Goal: Participate in discussion: Engage in conversation with other users on a specific topic

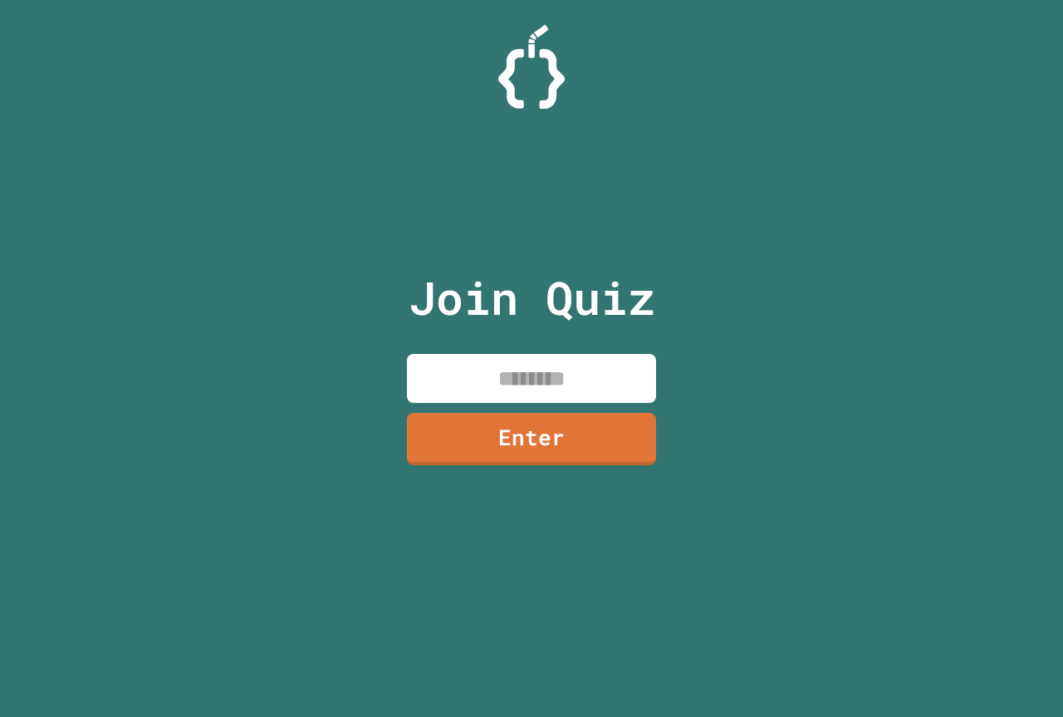
click at [546, 394] on input at bounding box center [531, 378] width 249 height 49
type input "********"
click at [524, 439] on link "Enter" at bounding box center [532, 437] width 252 height 55
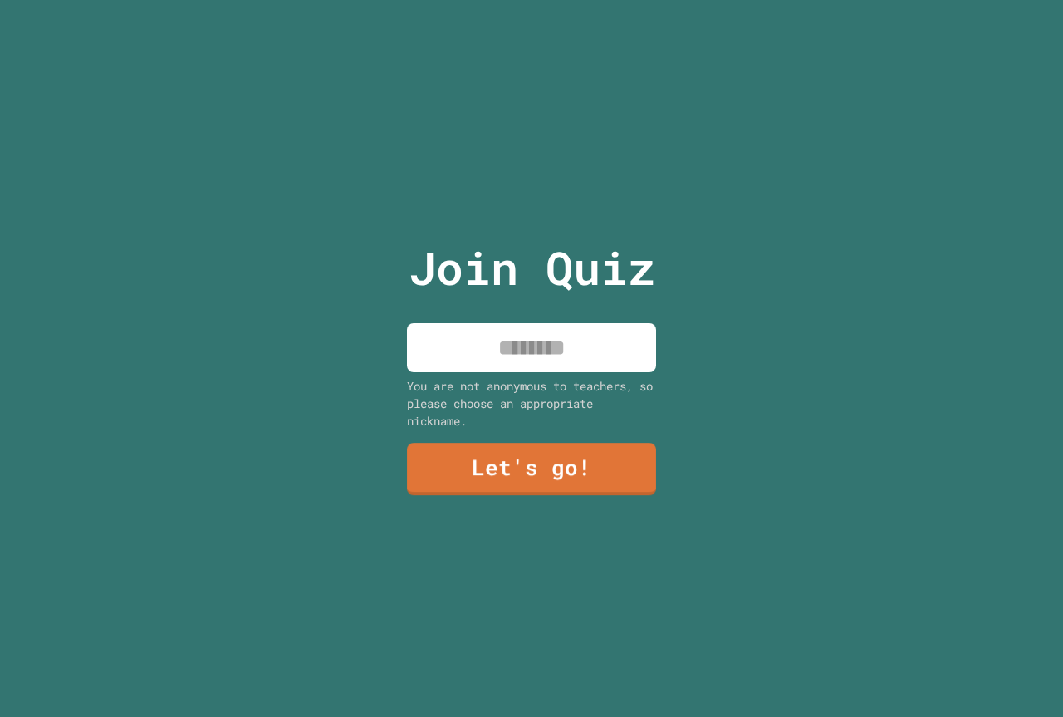
click at [545, 342] on input at bounding box center [531, 347] width 249 height 49
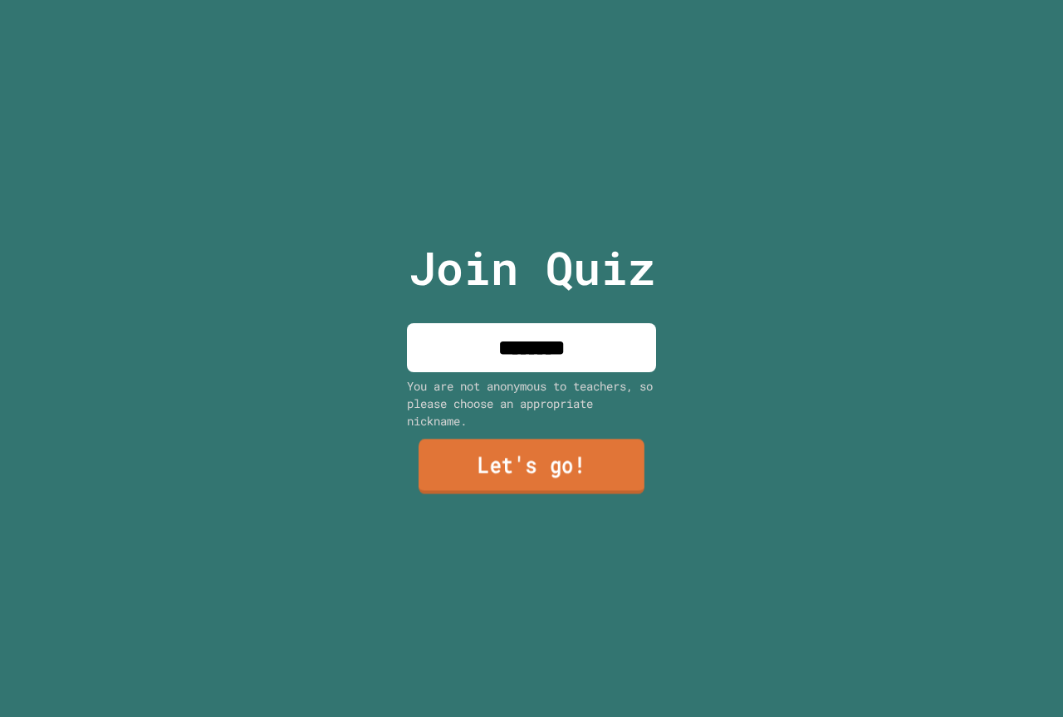
type input "********"
click at [549, 457] on link "Let's go!" at bounding box center [531, 467] width 247 height 55
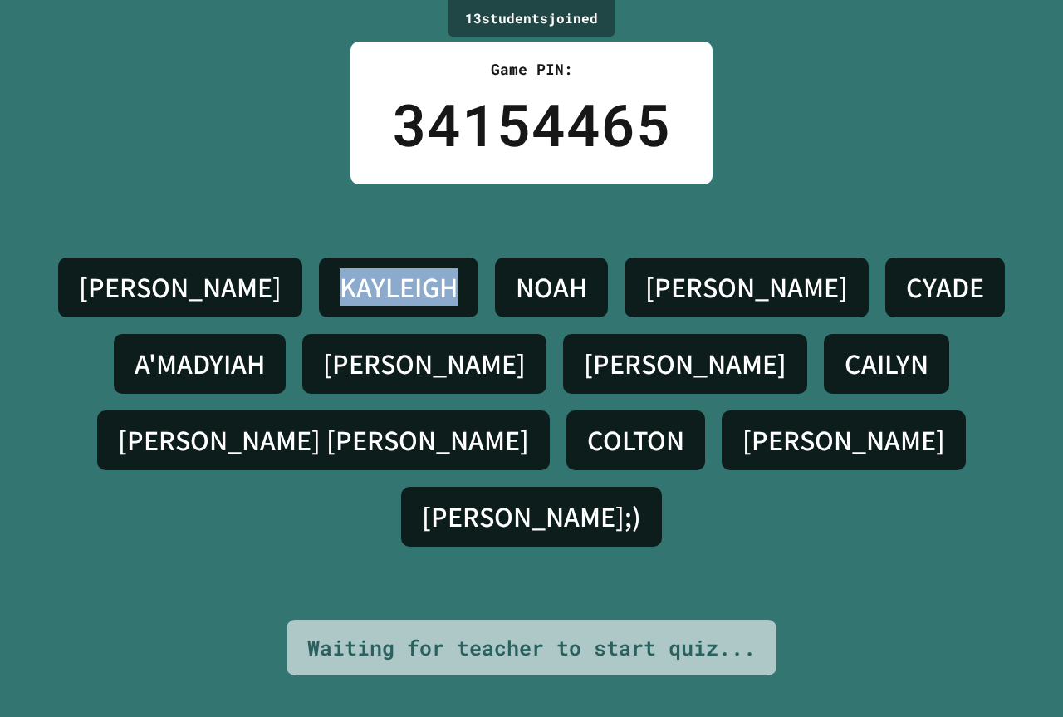
drag, startPoint x: 391, startPoint y: 315, endPoint x: 281, endPoint y: 321, distance: 109.8
click at [340, 305] on h4 "KAYLEIGH" at bounding box center [399, 287] width 118 height 35
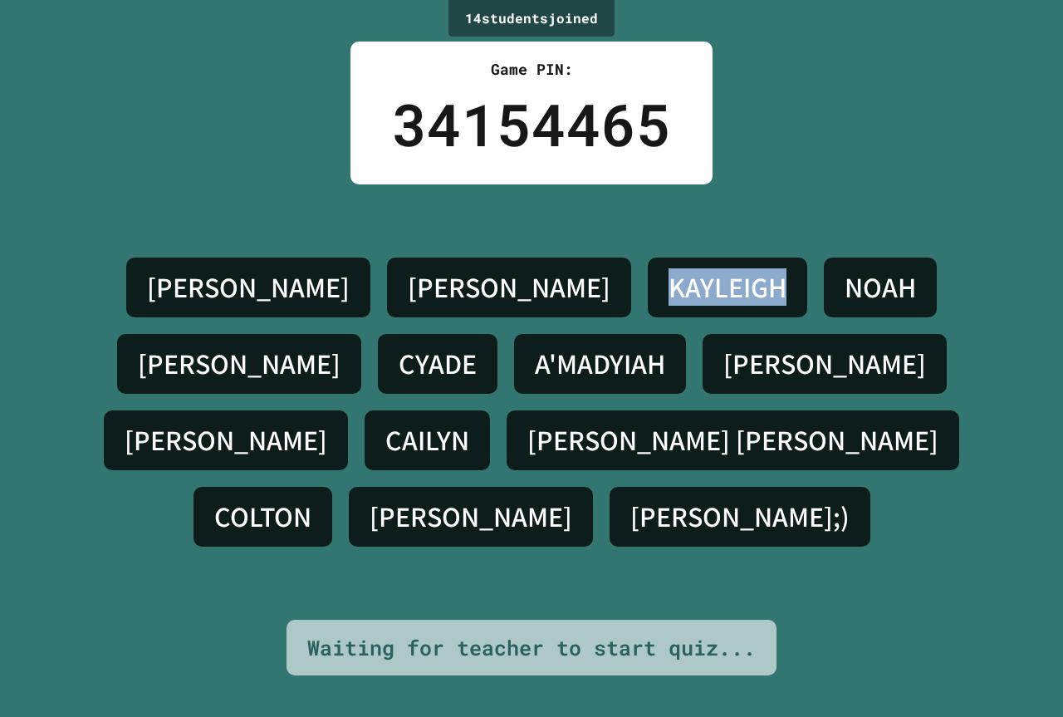
click at [701, 308] on div "KAYLEIGH" at bounding box center [727, 287] width 159 height 60
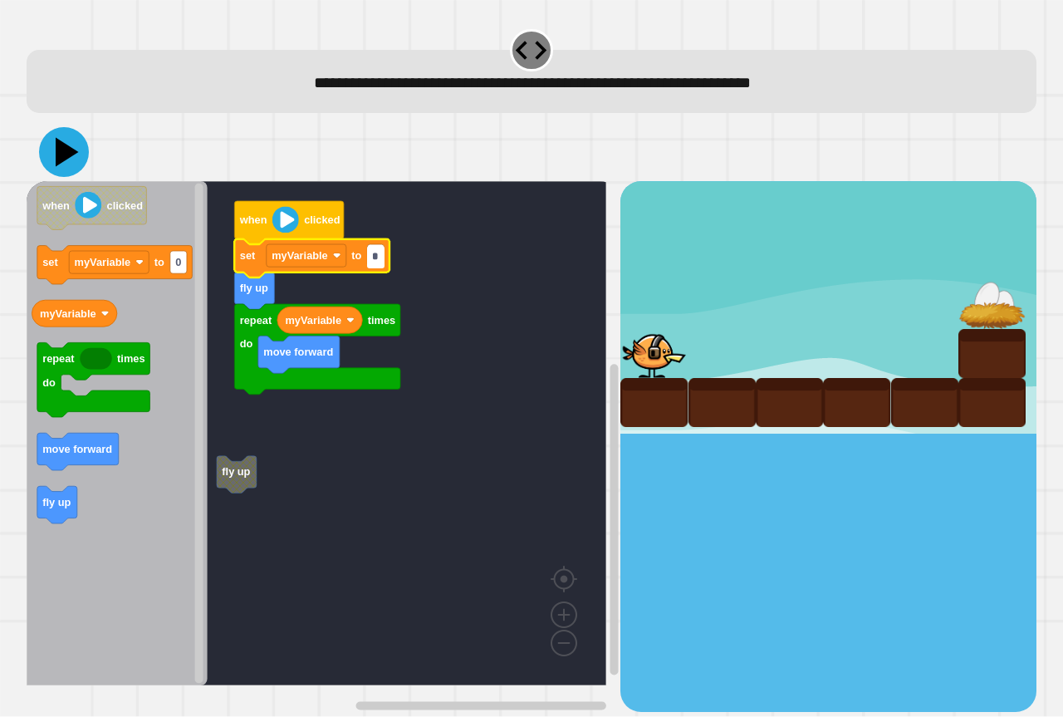
type input "*"
click at [61, 138] on icon at bounding box center [64, 152] width 50 height 50
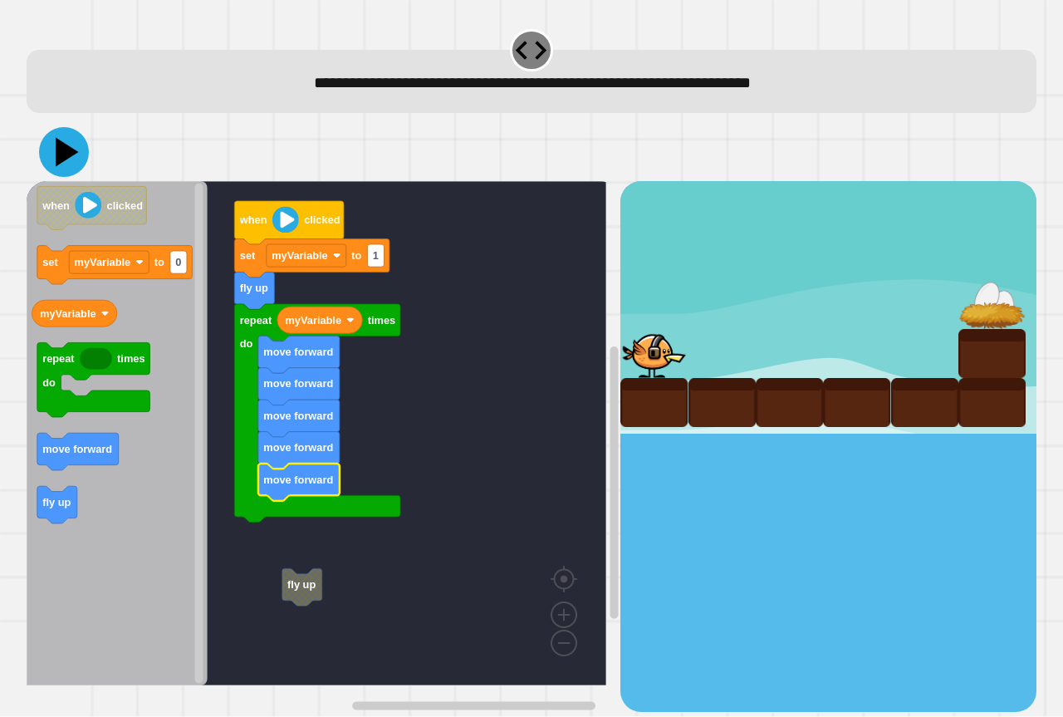
click at [71, 168] on icon at bounding box center [64, 152] width 50 height 50
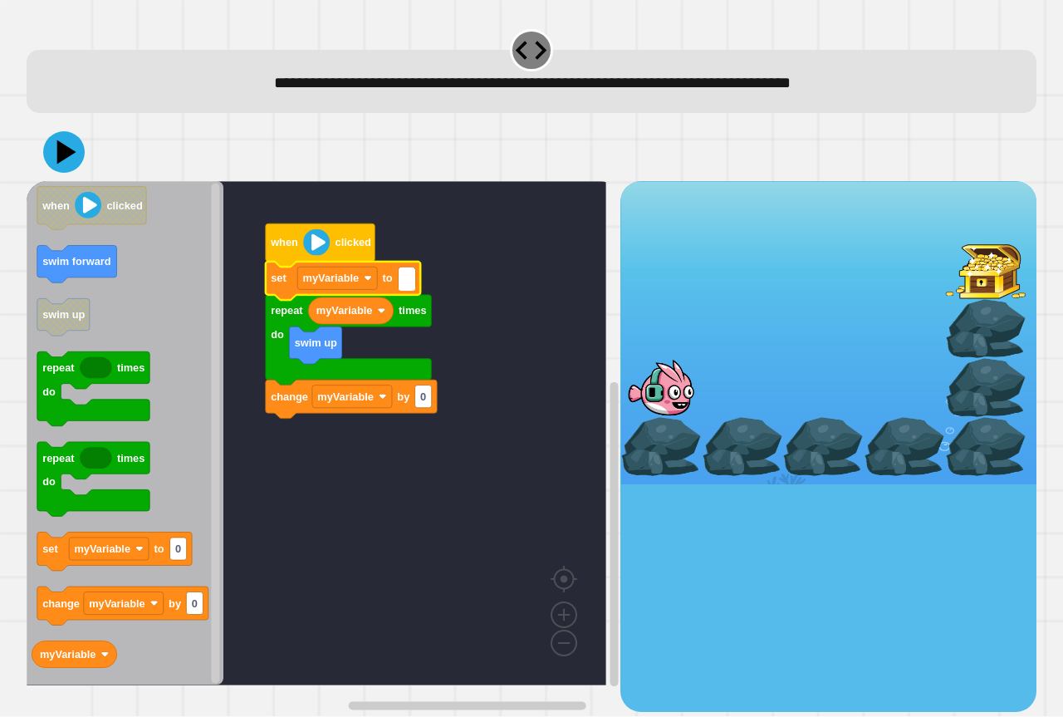
type input "*"
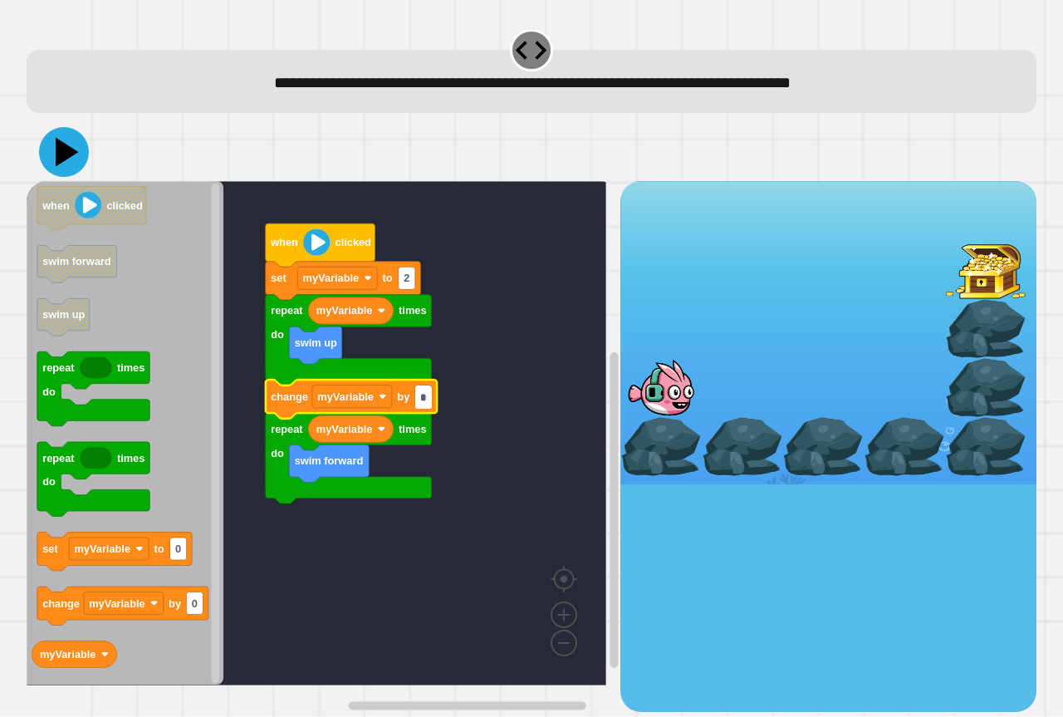
type input "*"
click at [54, 162] on icon at bounding box center [64, 152] width 50 height 50
click at [424, 398] on input "*" at bounding box center [423, 397] width 17 height 22
type input "*"
click at [61, 167] on icon at bounding box center [64, 152] width 50 height 50
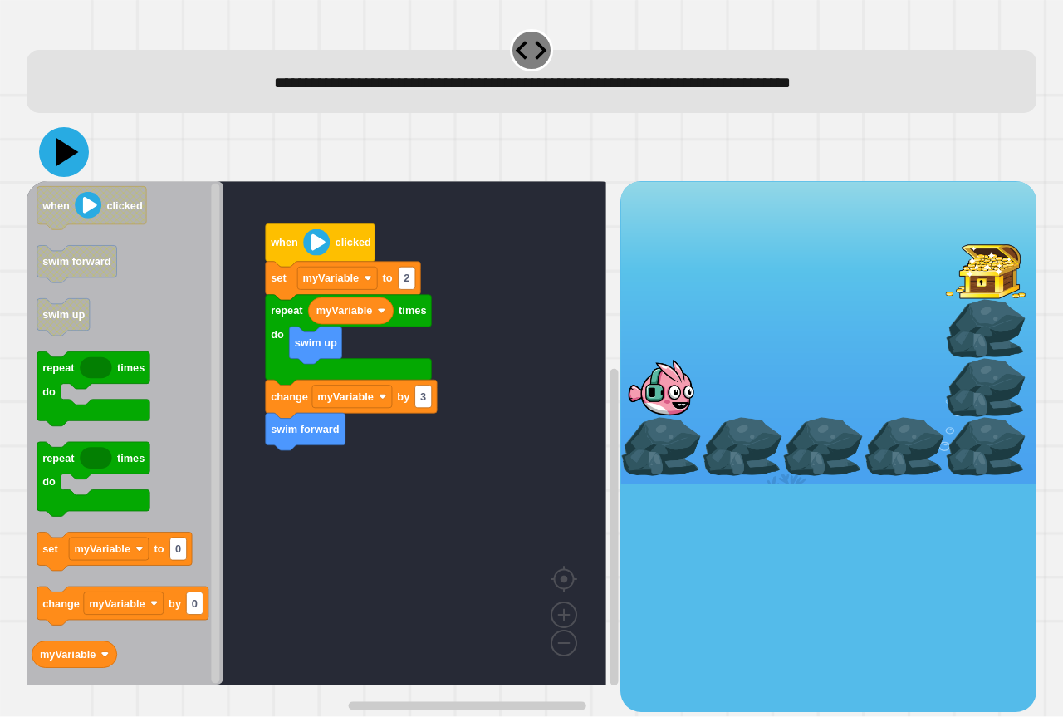
click at [56, 153] on icon at bounding box center [64, 152] width 50 height 50
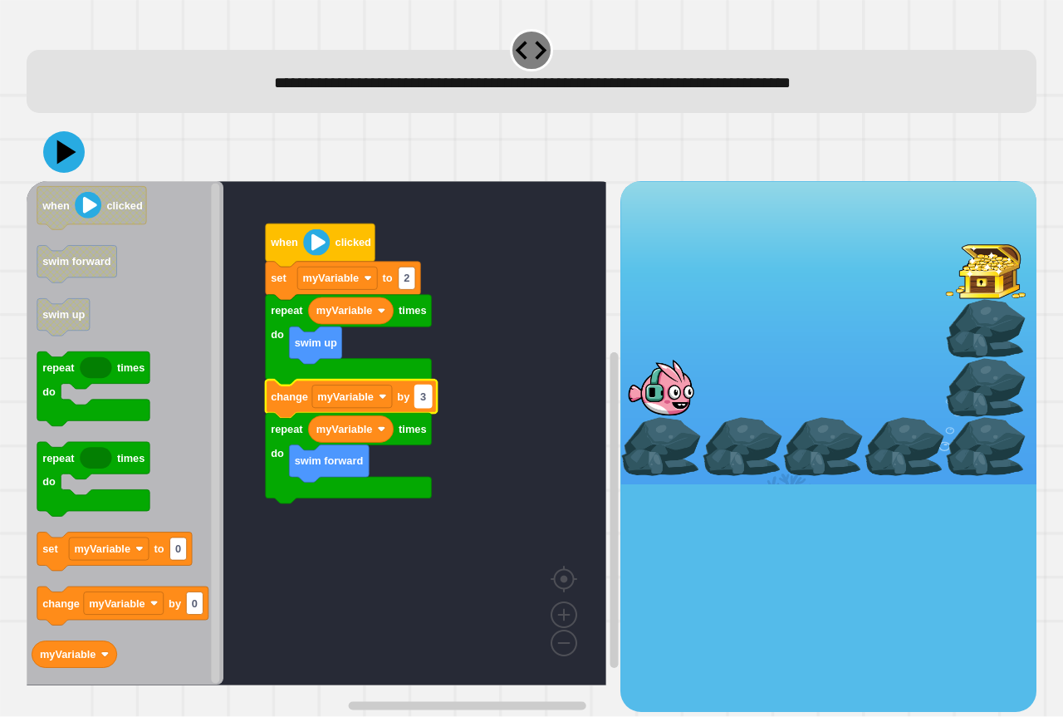
click at [426, 400] on text "3" at bounding box center [423, 396] width 6 height 12
type input "*"
click at [58, 155] on icon at bounding box center [67, 152] width 23 height 29
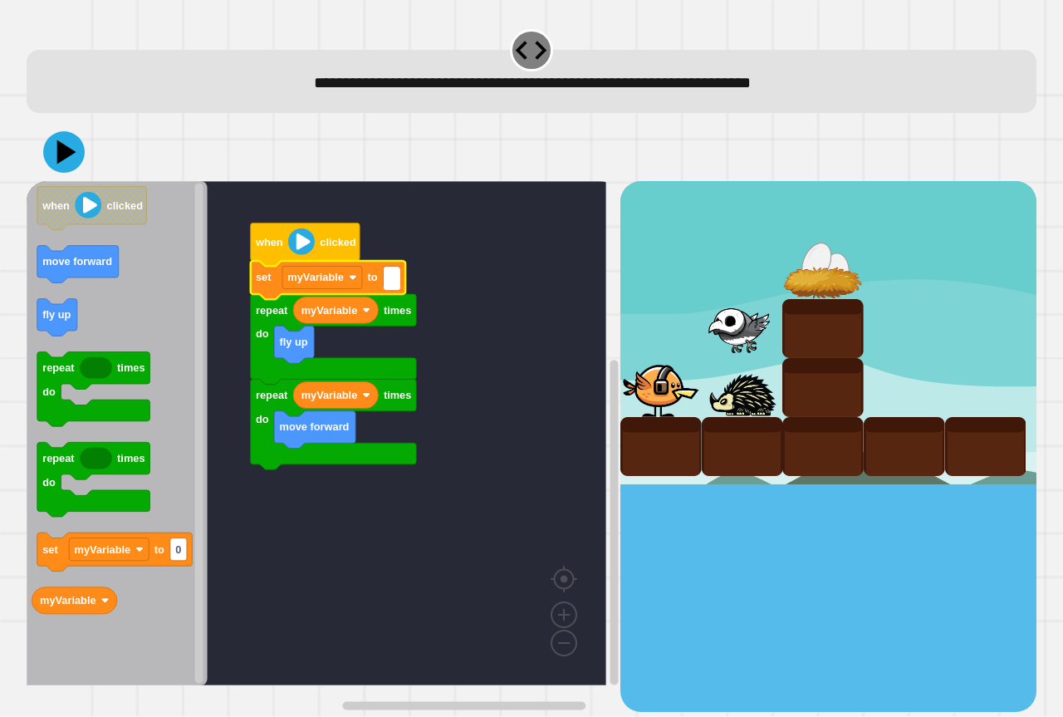
type input "*"
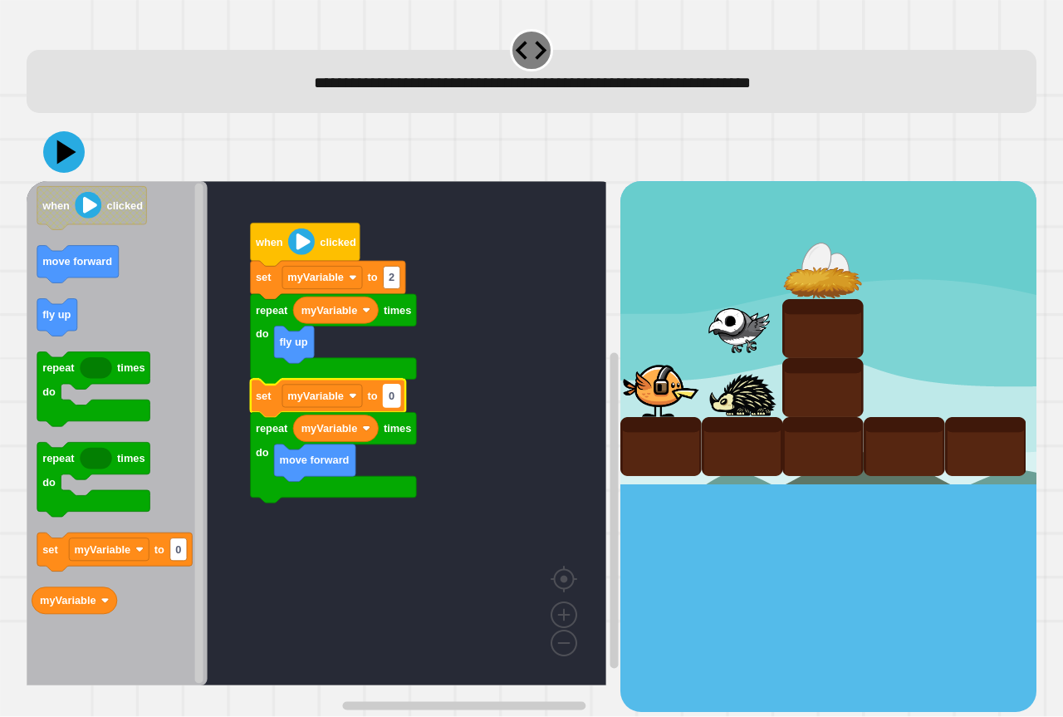
click at [399, 402] on rect "Blockly Workspace" at bounding box center [392, 395] width 17 height 22
type input "*"
click at [79, 169] on icon at bounding box center [64, 152] width 50 height 50
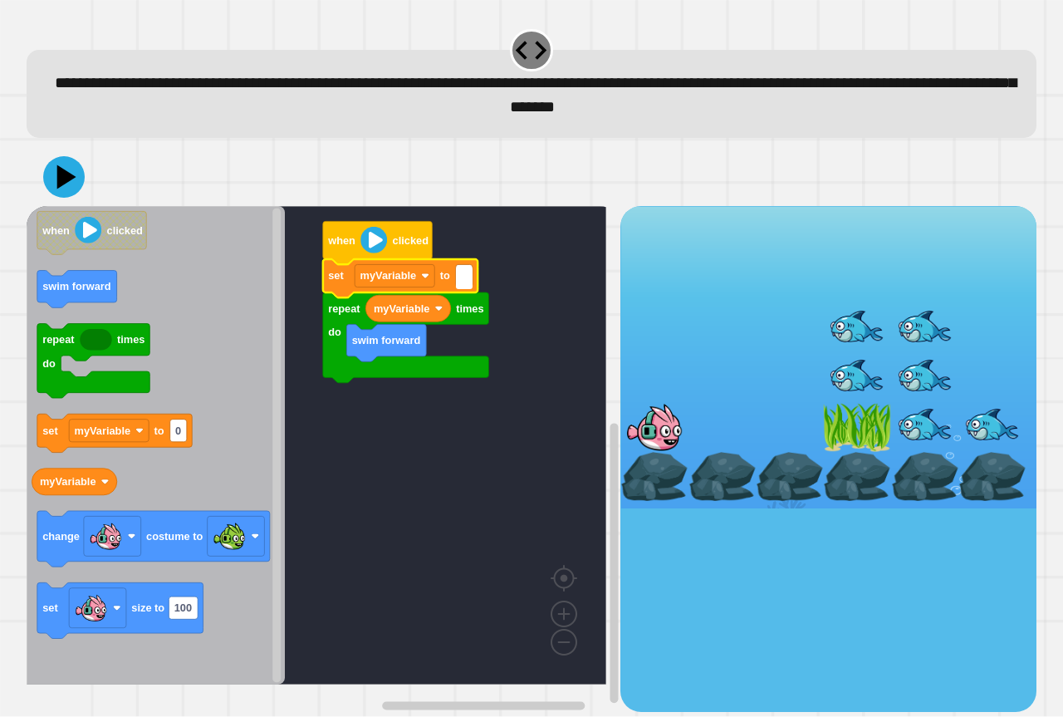
type input "*"
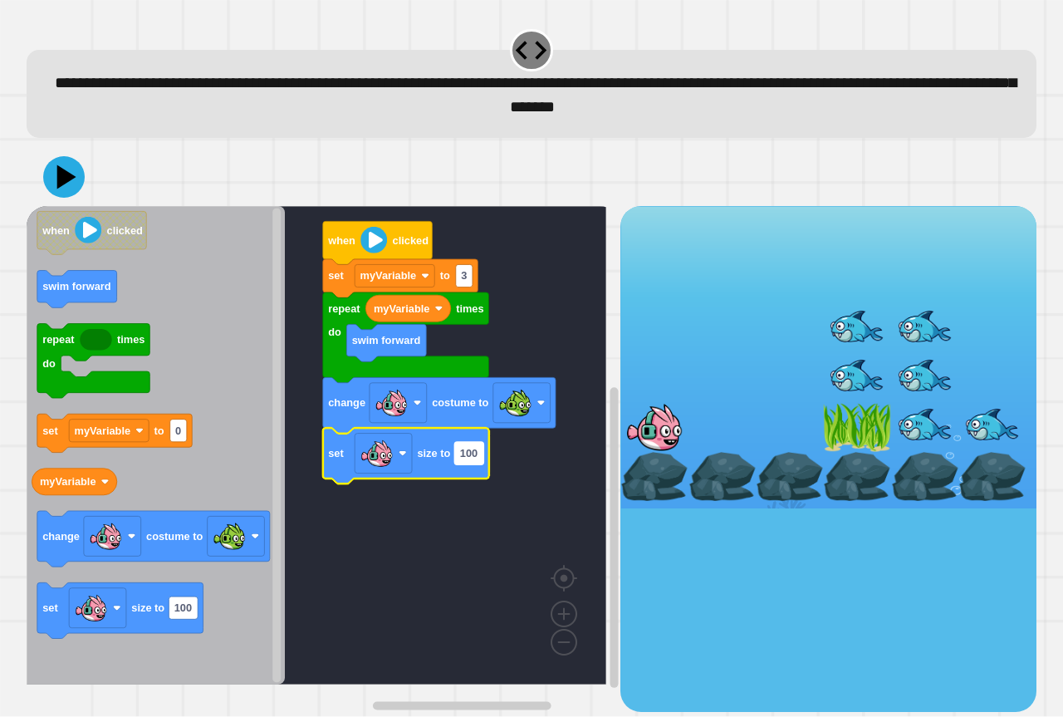
click at [481, 457] on rect "Blockly Workspace" at bounding box center [468, 453] width 29 height 22
type input "*"
click at [69, 188] on icon at bounding box center [64, 177] width 50 height 50
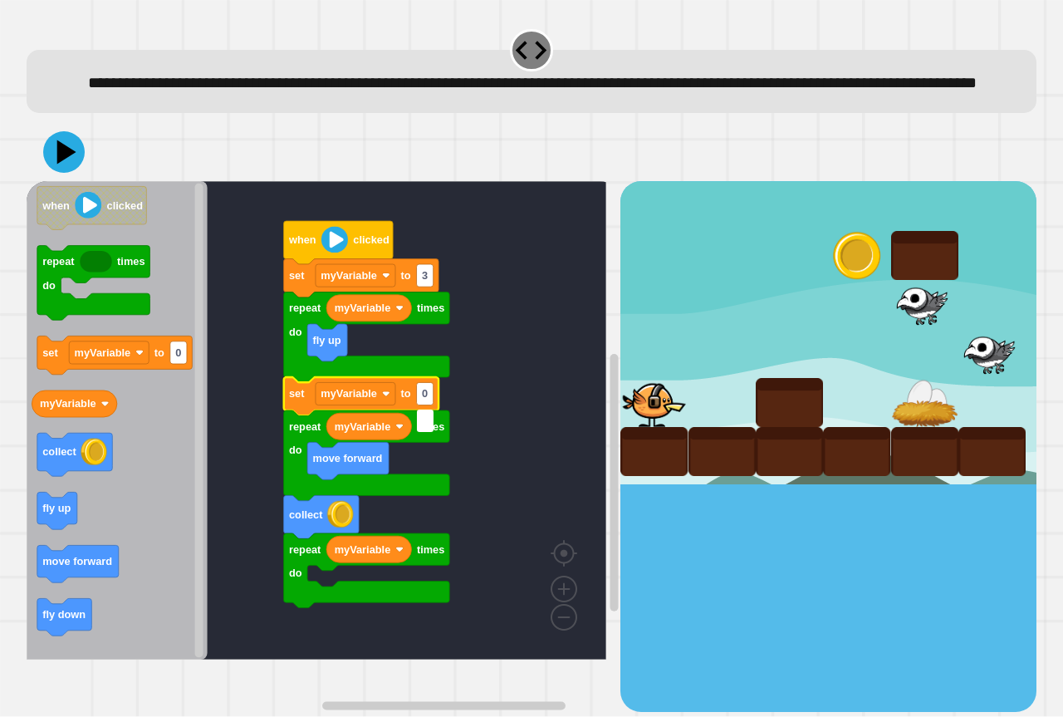
type input "*"
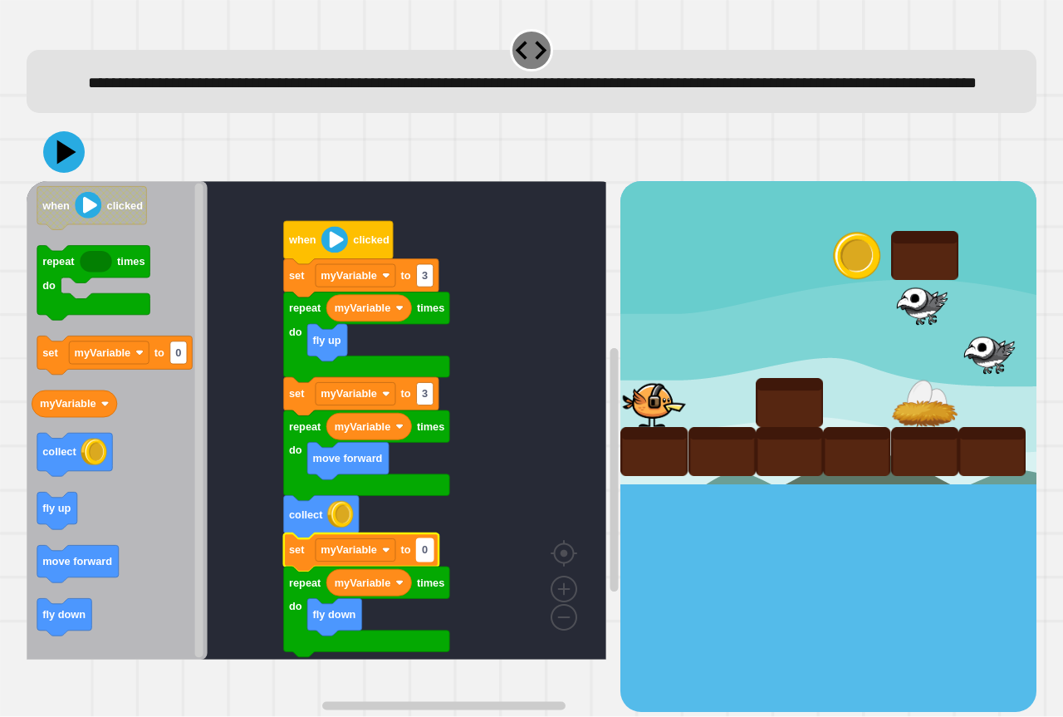
click at [423, 556] on text "0" at bounding box center [425, 550] width 6 height 12
type input "*"
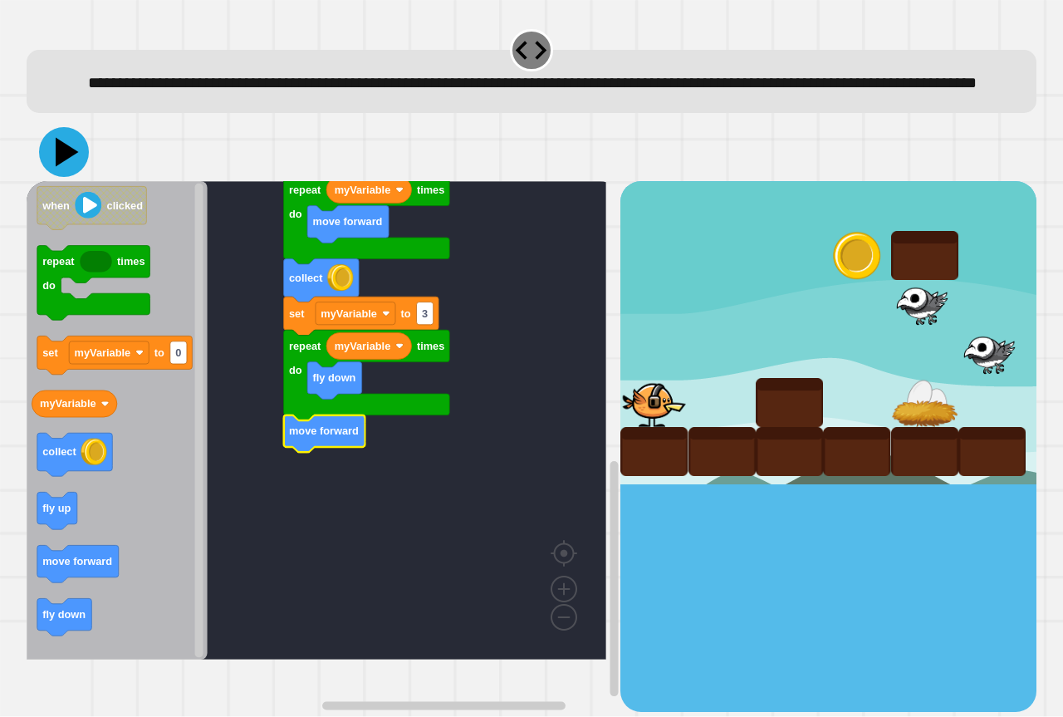
drag, startPoint x: 60, startPoint y: 184, endPoint x: 71, endPoint y: 199, distance: 18.4
click at [60, 167] on icon at bounding box center [67, 152] width 23 height 29
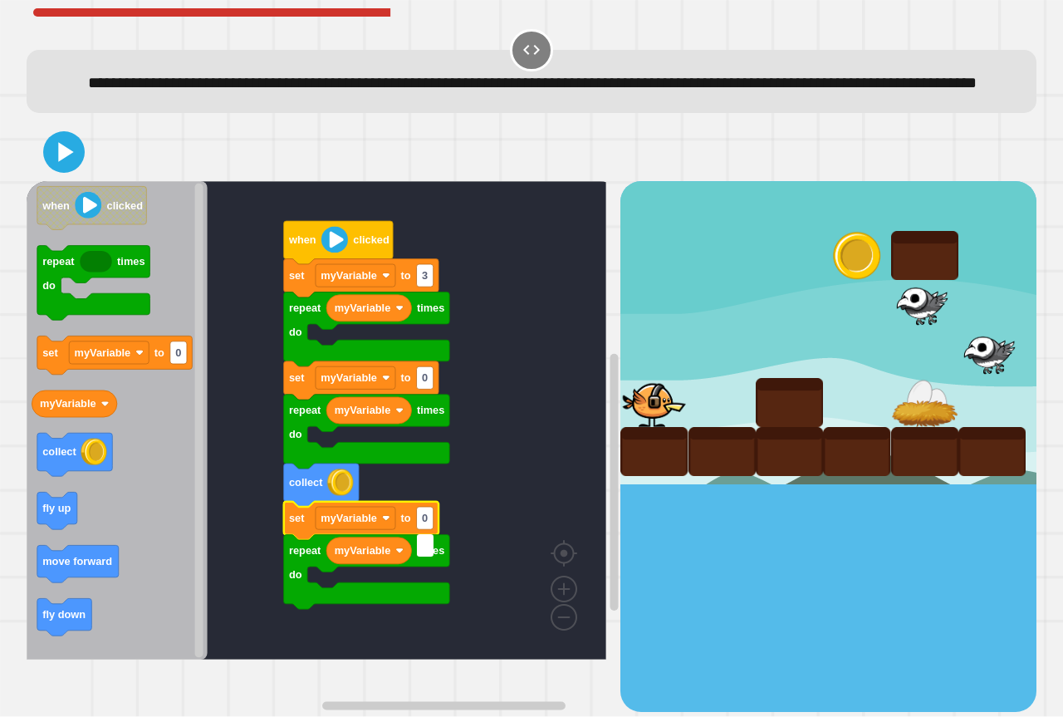
type input "*"
click at [432, 389] on rect "Blockly Workspace" at bounding box center [425, 378] width 17 height 22
type input "*"
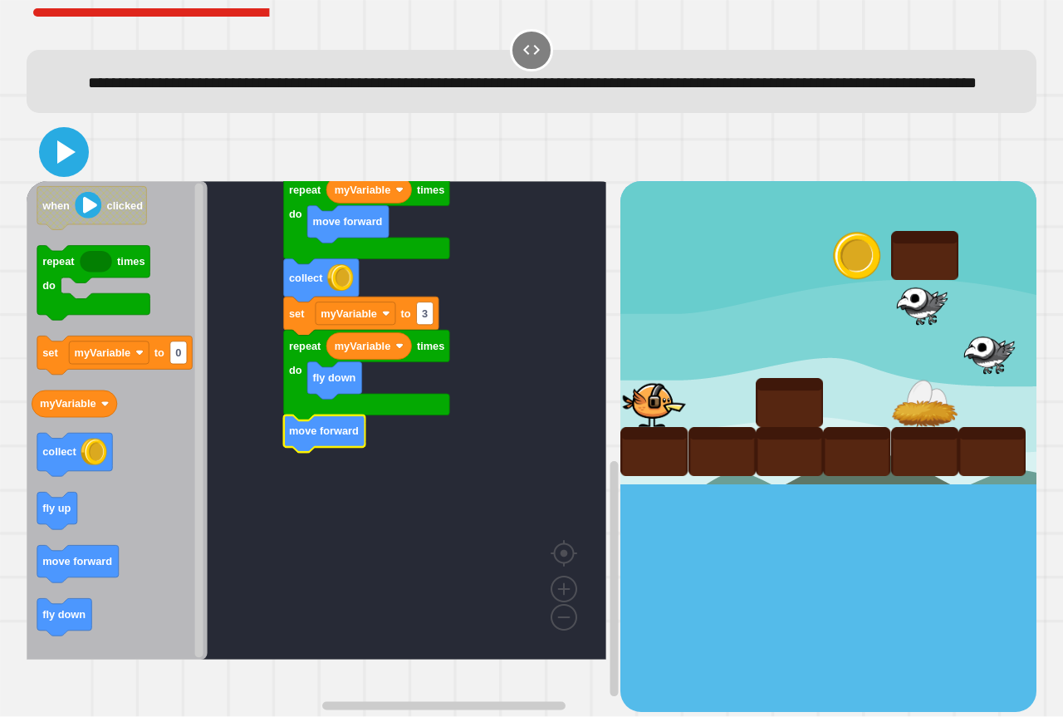
click at [71, 164] on icon at bounding box center [66, 151] width 18 height 23
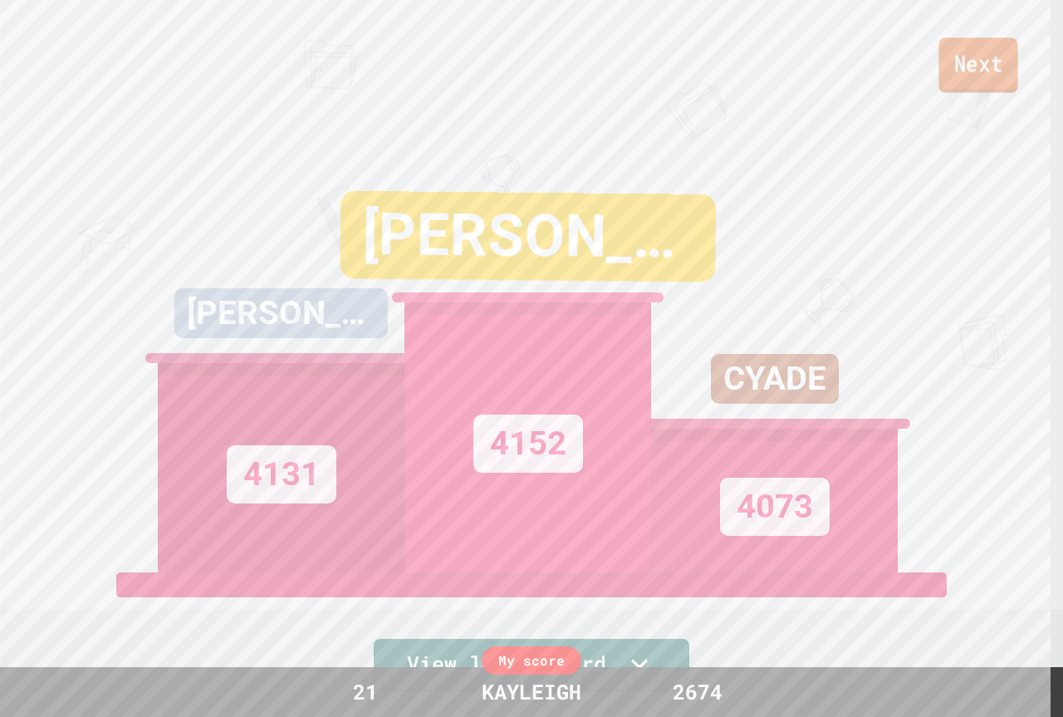
click at [971, 64] on link "Next" at bounding box center [977, 64] width 79 height 55
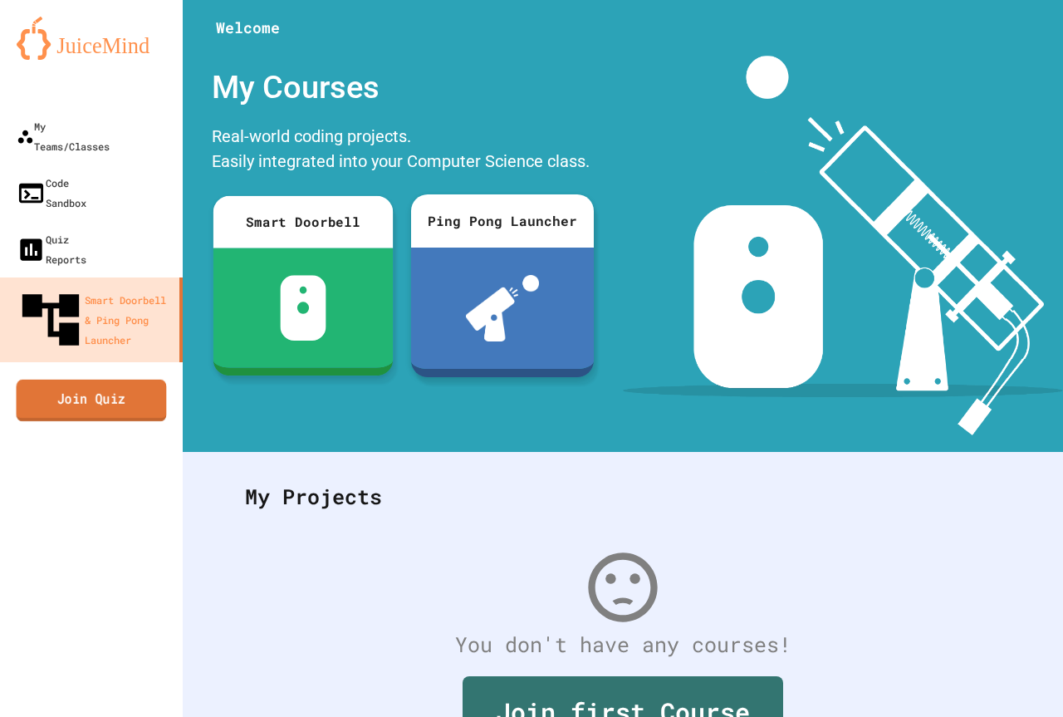
click at [49, 379] on link "Join Quiz" at bounding box center [92, 400] width 150 height 42
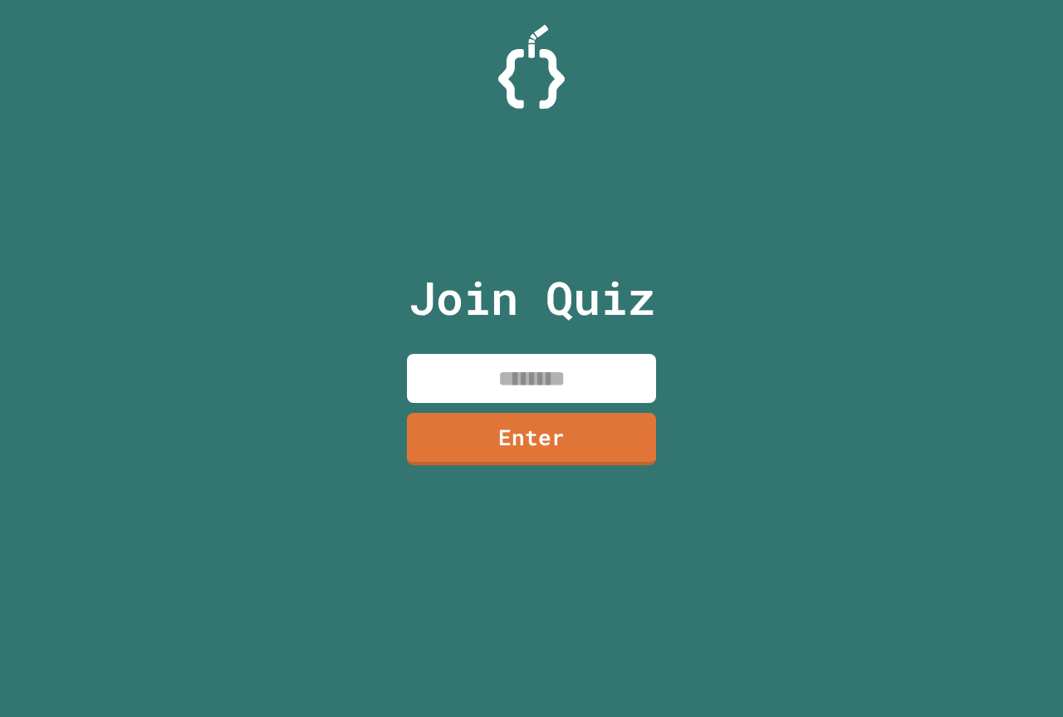
click at [493, 377] on input at bounding box center [531, 378] width 249 height 49
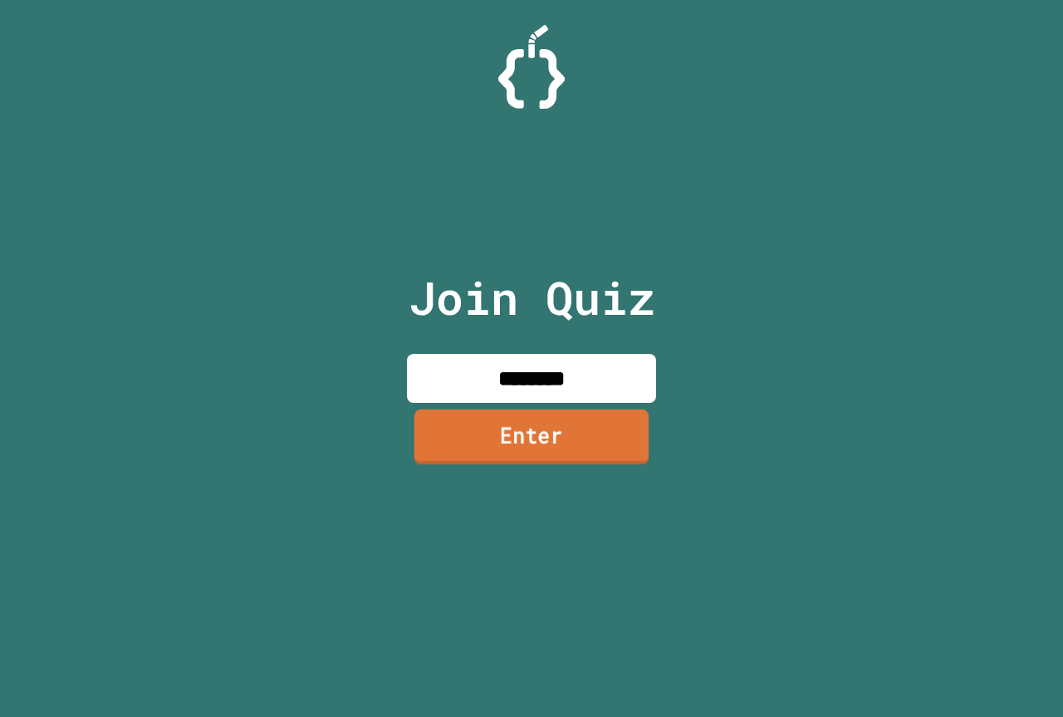
type input "********"
click at [569, 442] on link "Enter" at bounding box center [531, 437] width 251 height 55
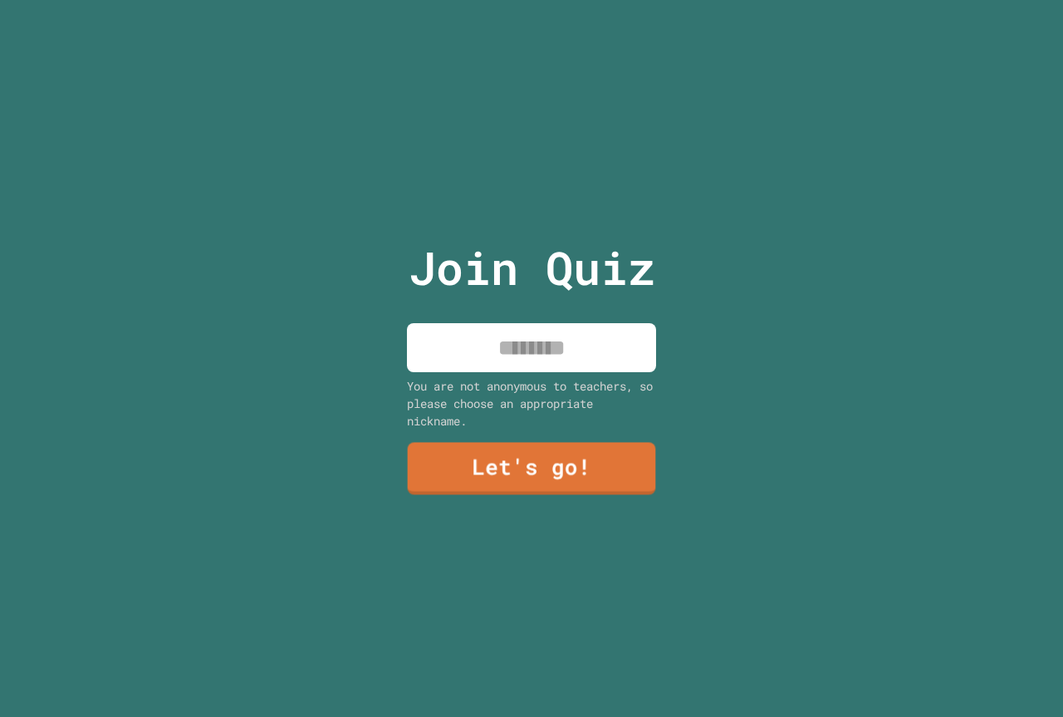
click at [526, 337] on input at bounding box center [531, 347] width 249 height 49
type input "********"
click at [570, 475] on link "Let's go!" at bounding box center [531, 466] width 242 height 55
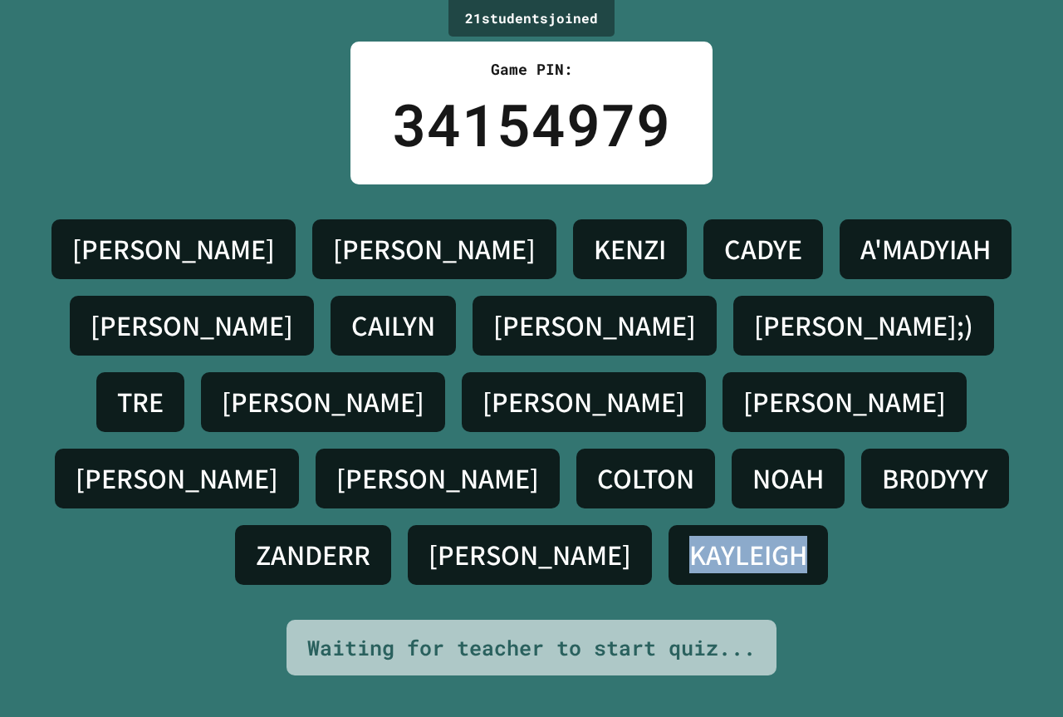
drag, startPoint x: 754, startPoint y: 508, endPoint x: 634, endPoint y: 514, distance: 120.5
click at [668, 525] on div "KAYLEIGH" at bounding box center [747, 555] width 159 height 60
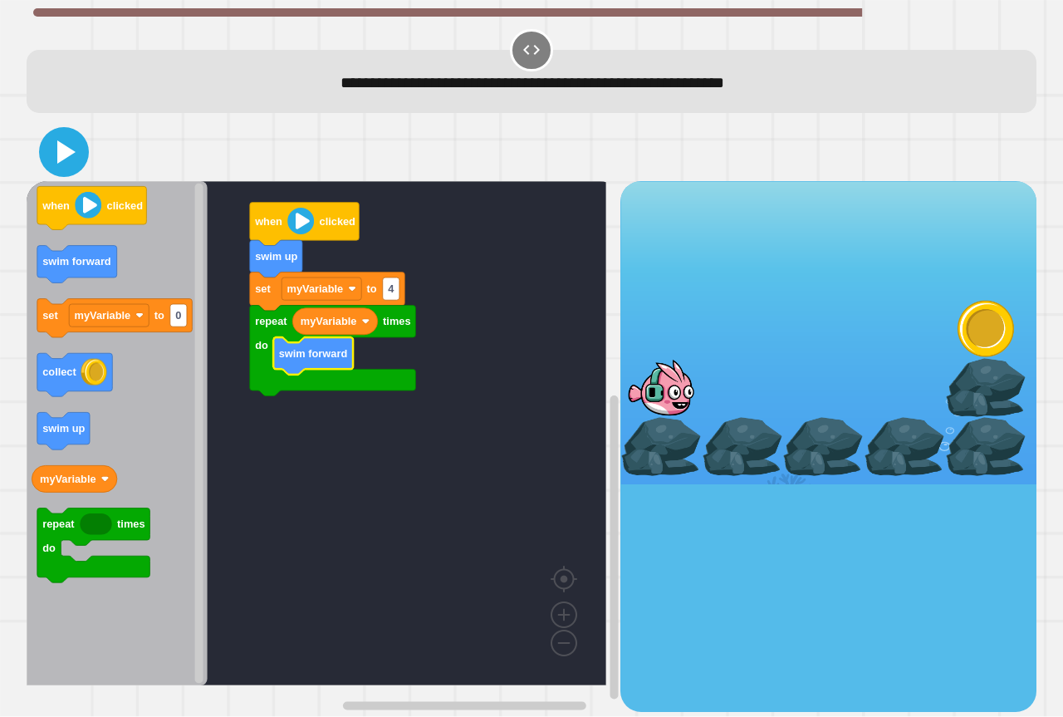
click at [80, 164] on icon at bounding box center [64, 152] width 40 height 40
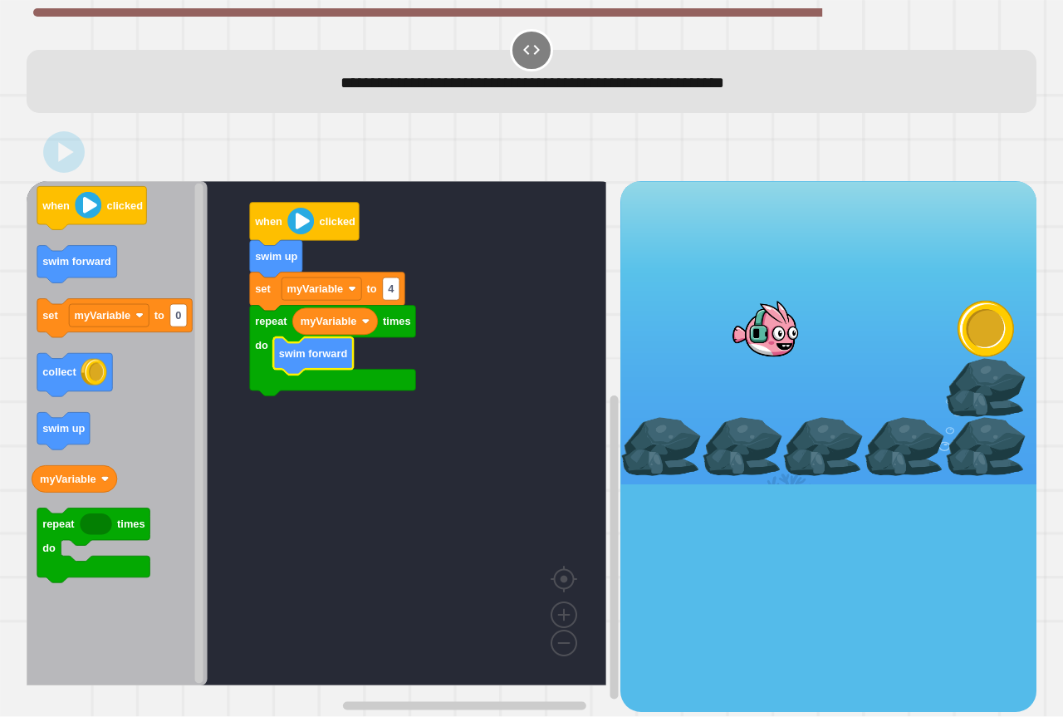
click at [108, 382] on icon "when clicked swim forward set myVariable to 0 collect swim up myVariable repeat…" at bounding box center [117, 433] width 181 height 504
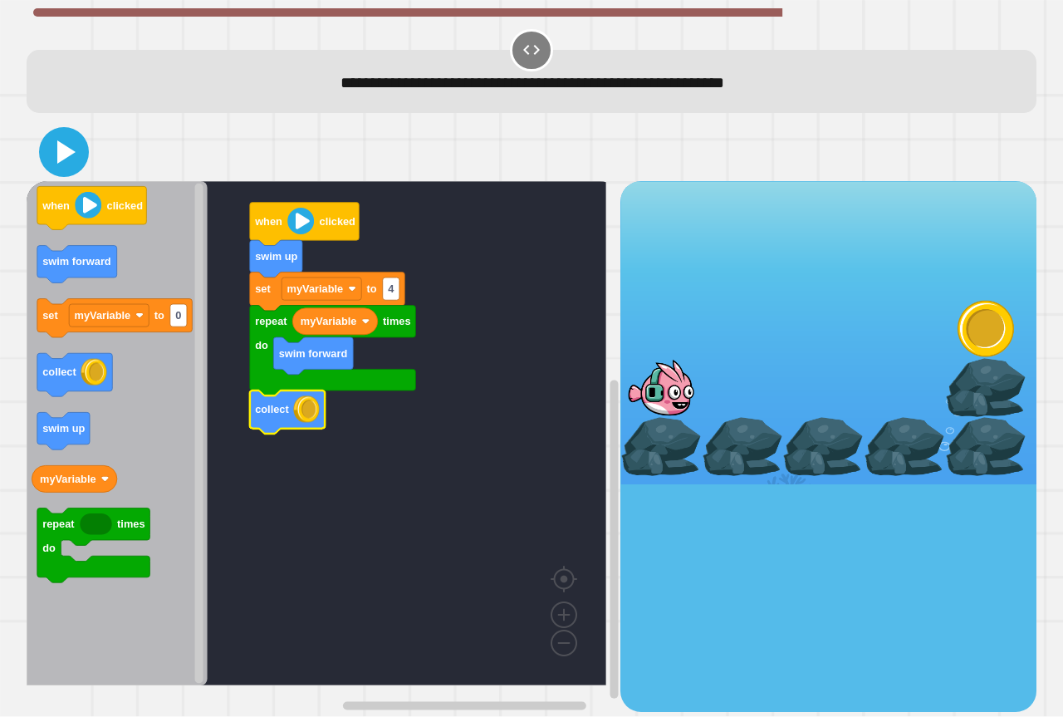
click at [54, 157] on icon at bounding box center [64, 152] width 40 height 40
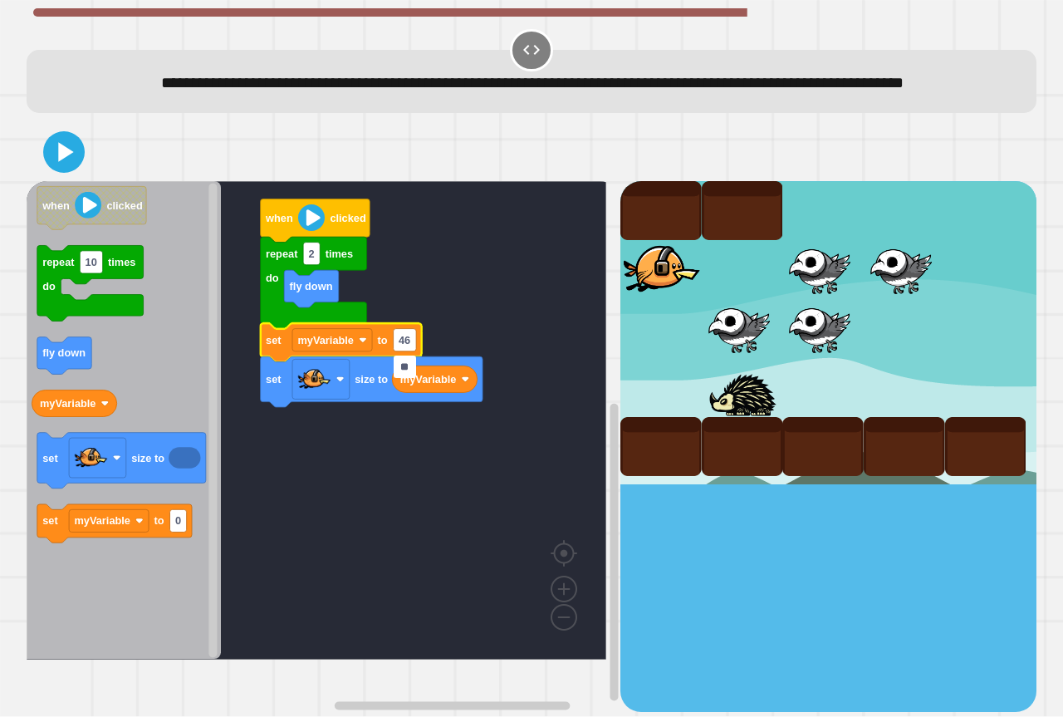
type input "*"
click at [81, 172] on icon at bounding box center [64, 152] width 39 height 39
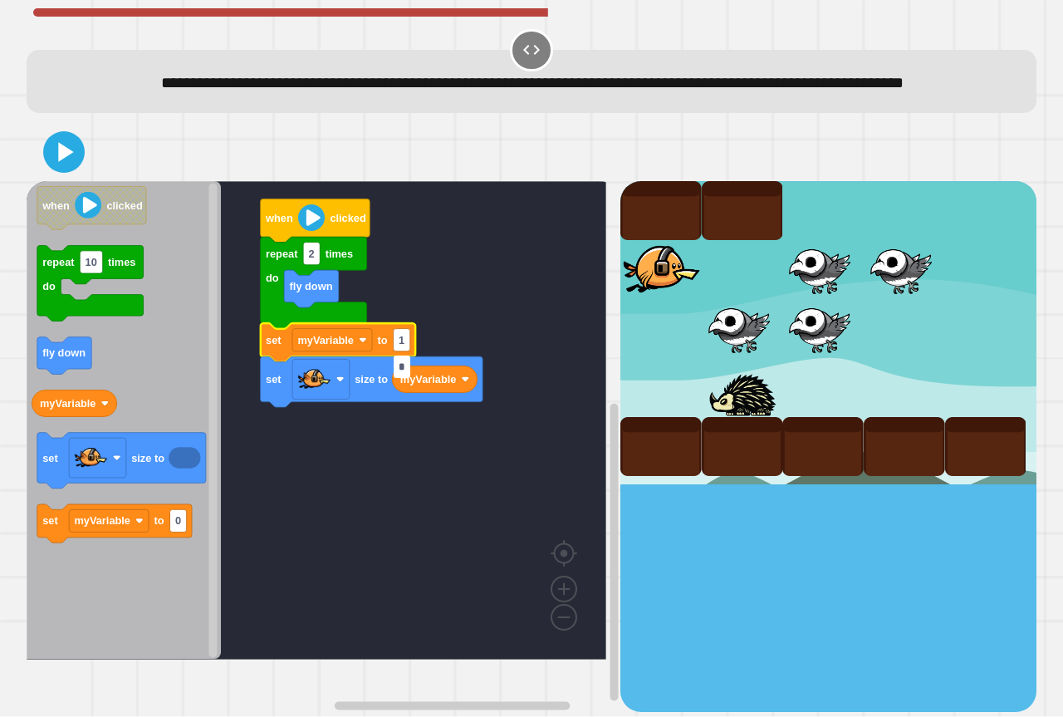
drag, startPoint x: 401, startPoint y: 369, endPoint x: 385, endPoint y: 387, distance: 24.1
click at [400, 369] on input "*" at bounding box center [402, 366] width 17 height 22
click at [411, 362] on icon "Blockly Workspace" at bounding box center [338, 343] width 155 height 38
click at [407, 351] on rect "Blockly Workspace" at bounding box center [402, 340] width 17 height 22
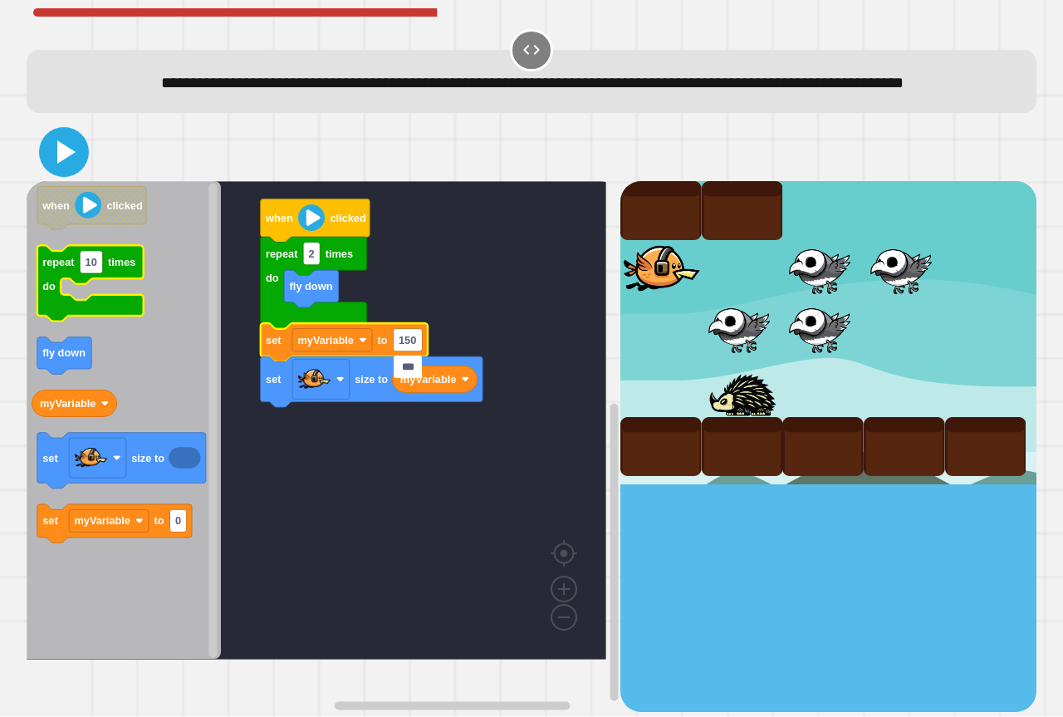
type input "***"
click at [53, 172] on icon at bounding box center [64, 152] width 40 height 40
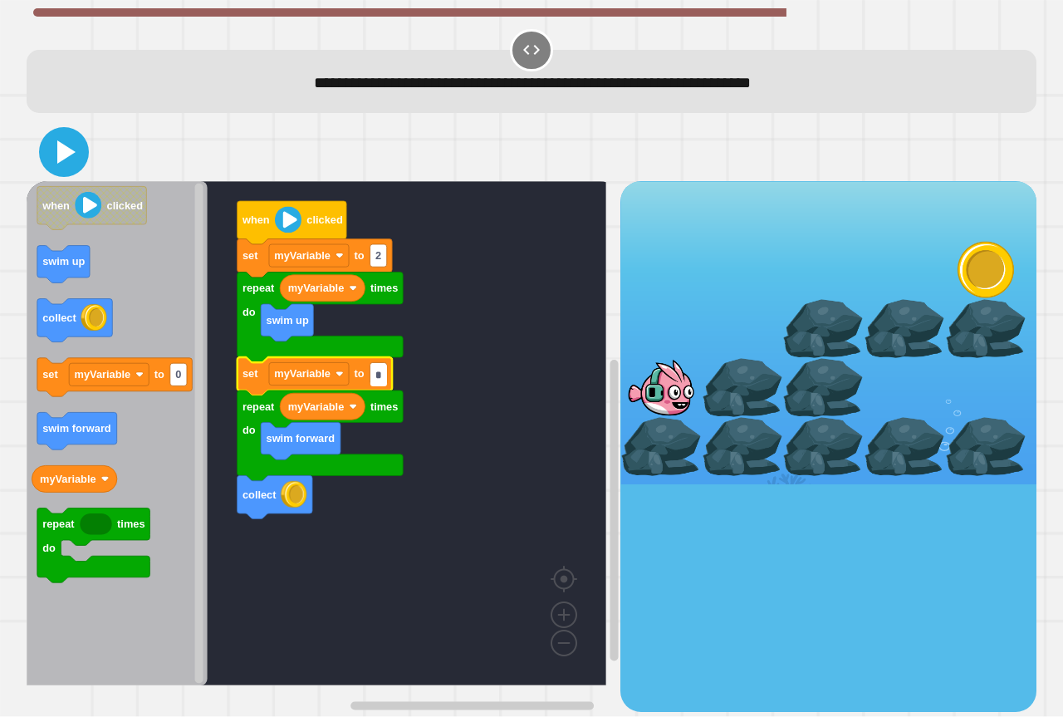
type input "*"
click at [62, 163] on icon at bounding box center [64, 152] width 40 height 40
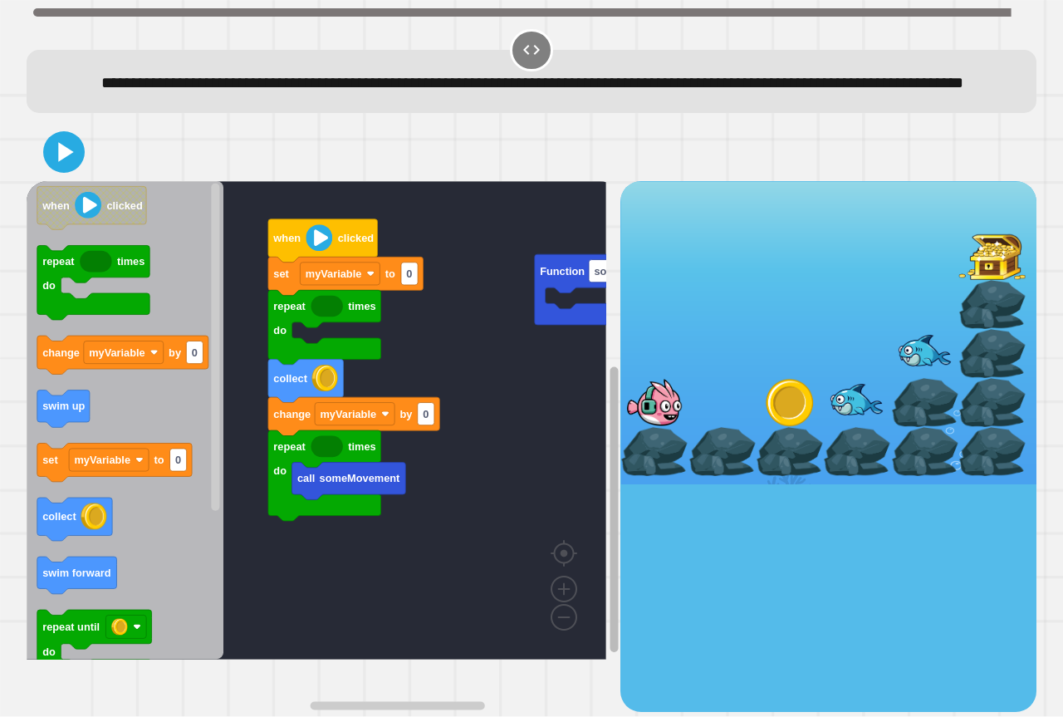
click at [544, 453] on div "call someMovement repeat times do change myVariable by 0 collect repeat times d…" at bounding box center [324, 446] width 594 height 530
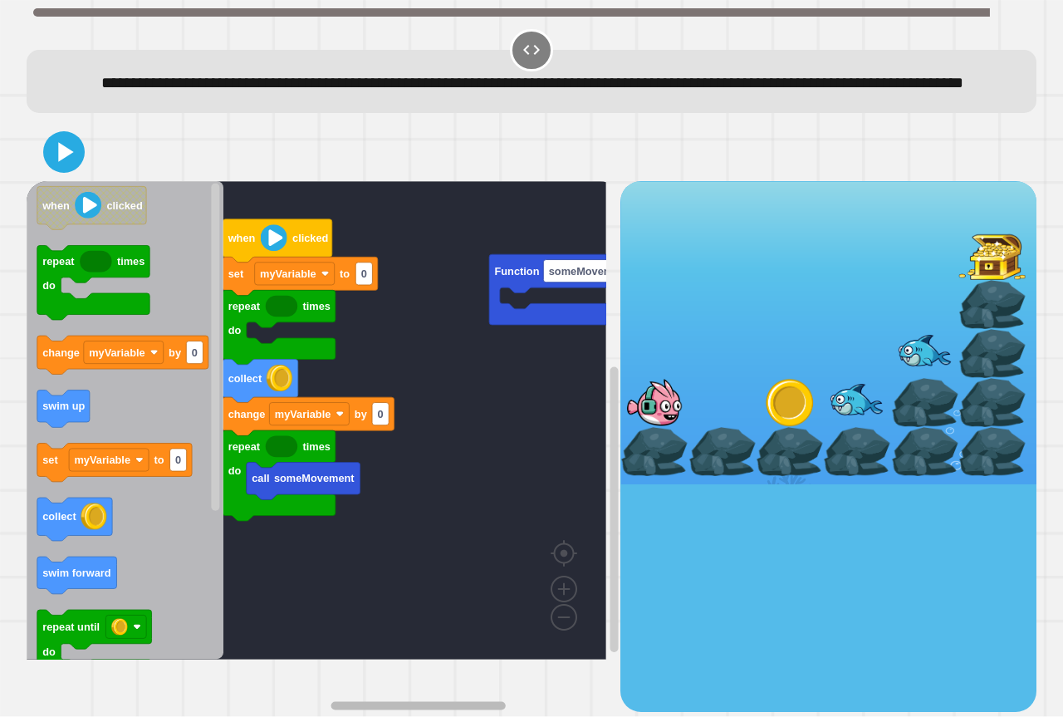
click at [429, 701] on rect "Blockly Workspace" at bounding box center [417, 705] width 174 height 8
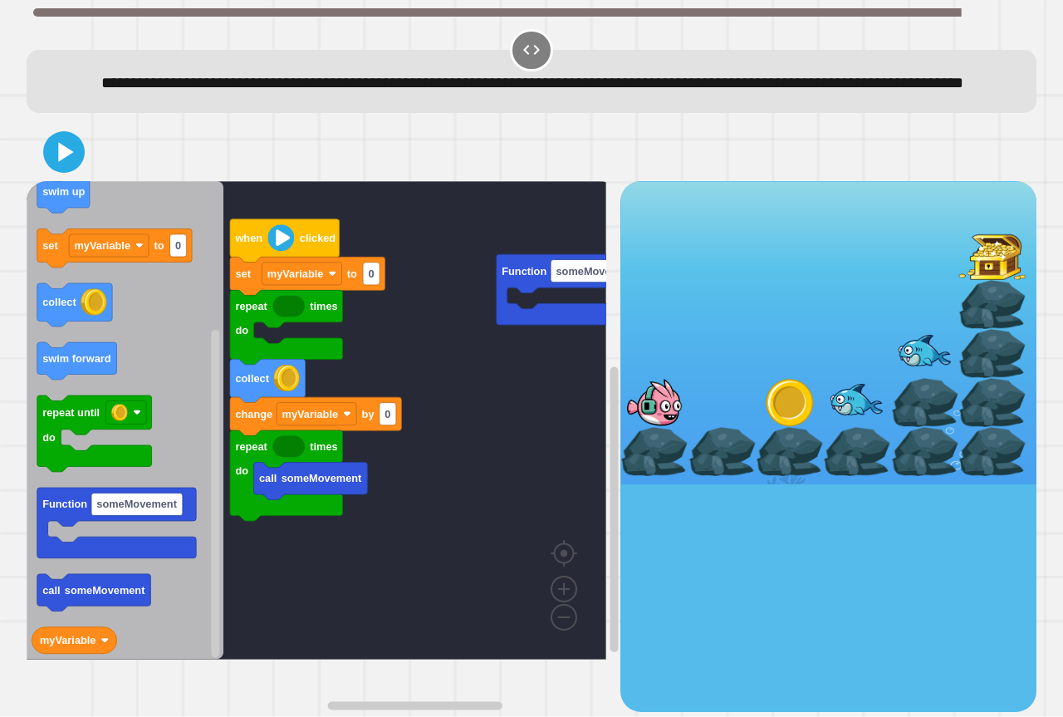
click at [288, 491] on div "call someMovement repeat times do change myVariable by 0 collect repeat times d…" at bounding box center [324, 446] width 594 height 530
click at [280, 413] on div "Function someMovement call someMovement repeat times do myVariable change myVar…" at bounding box center [324, 446] width 594 height 530
click at [306, 492] on div "Function someMovement call someMovement repeat times do myVariable change myVar…" at bounding box center [324, 446] width 594 height 530
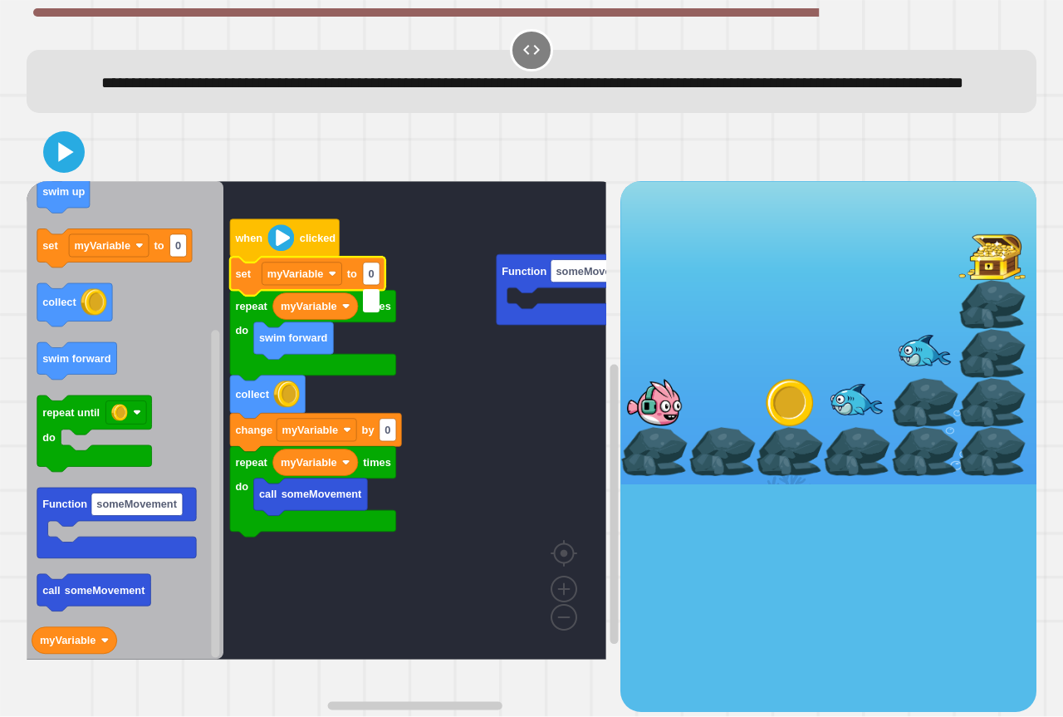
type input "*"
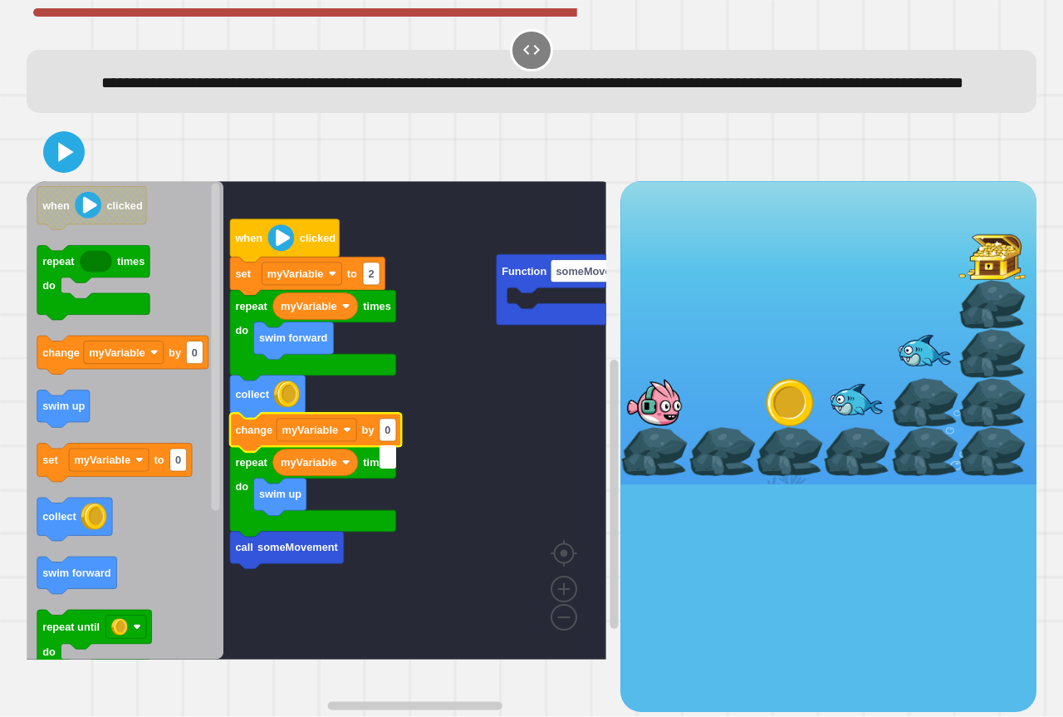
type input "*"
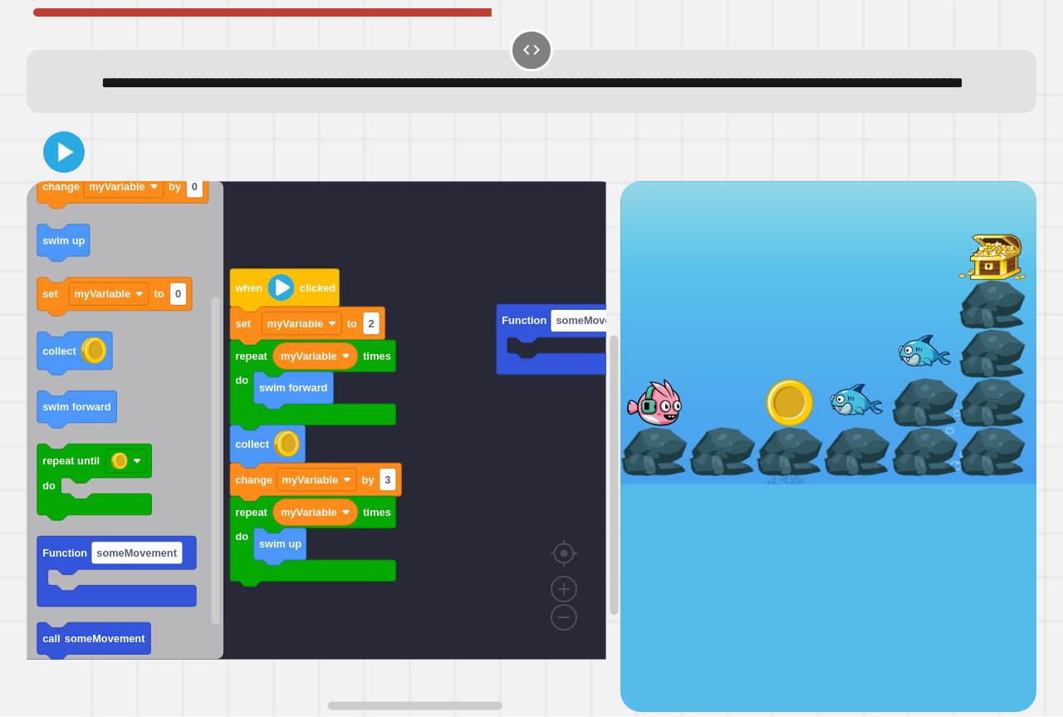
click at [346, 435] on g "Function someMovement when clicked set myVariable to 2 repeat times do myVariab…" at bounding box center [341, 420] width 629 height 478
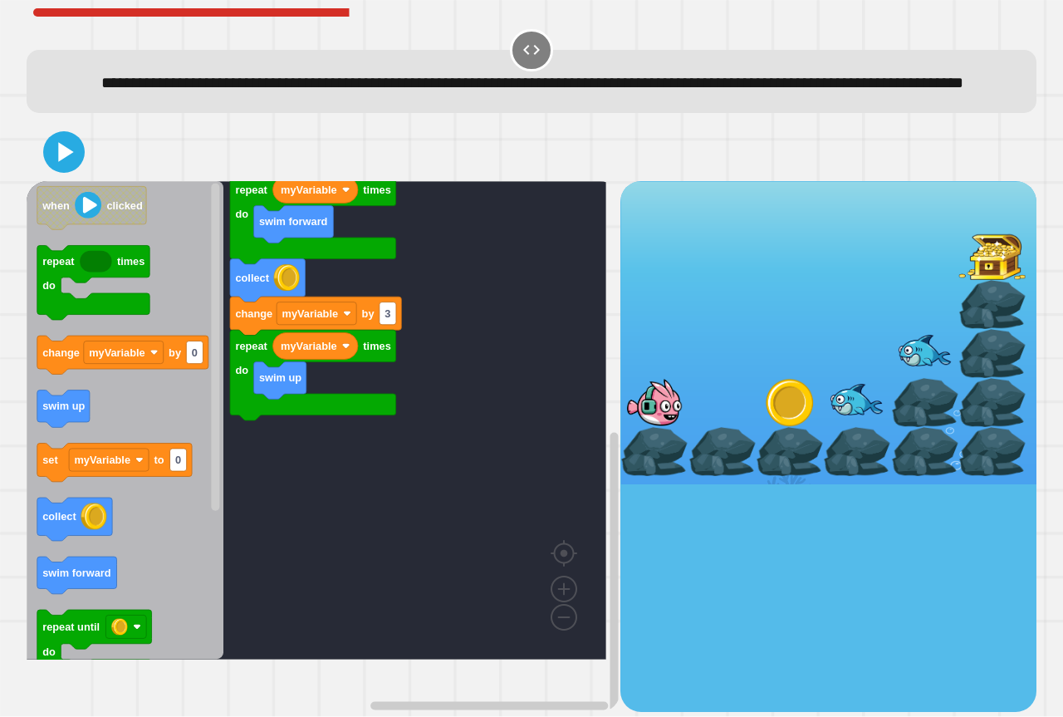
click at [134, 429] on icon "when clicked repeat times do change myVariable by 0 swim up set myVariable to 0…" at bounding box center [125, 420] width 197 height 478
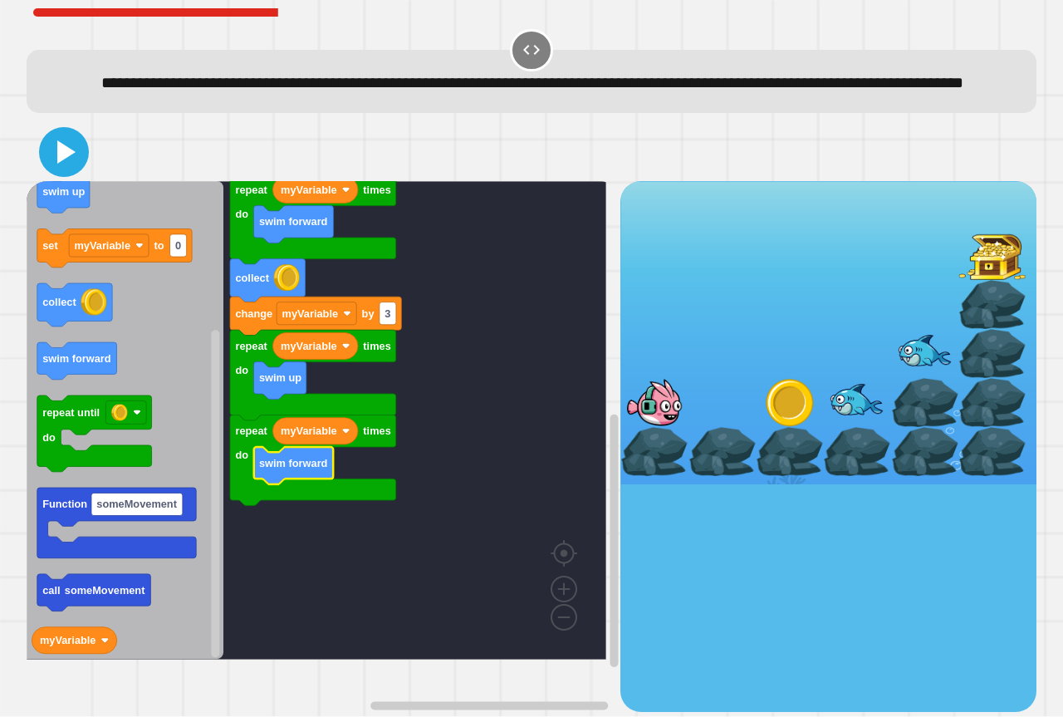
click at [81, 172] on icon at bounding box center [64, 152] width 40 height 40
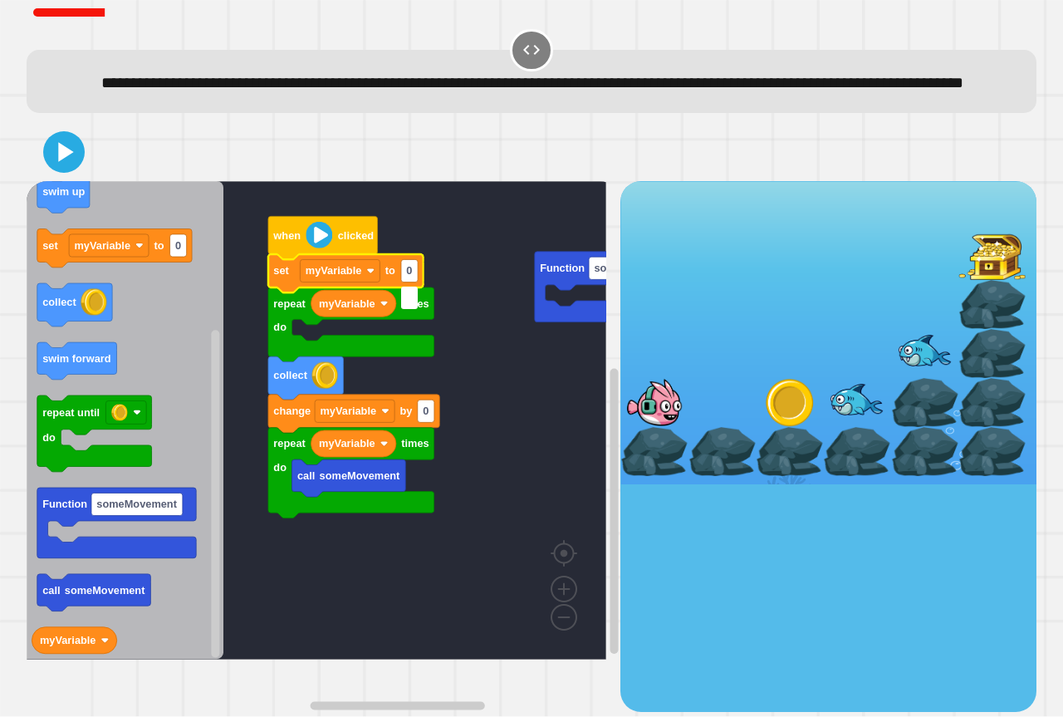
type input "*"
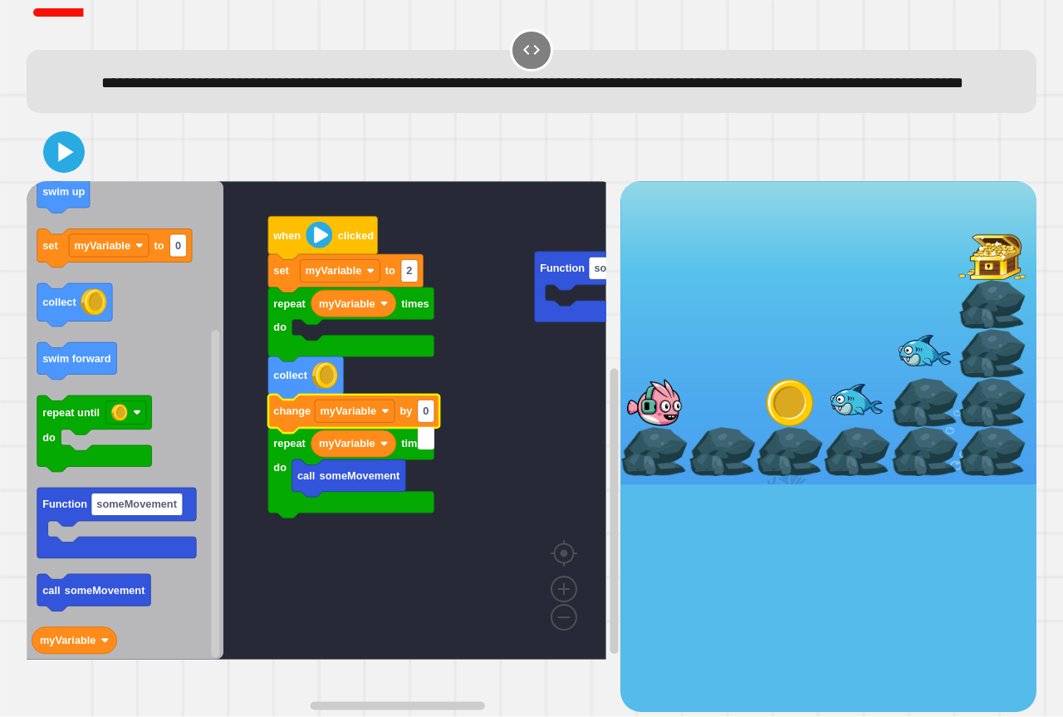
type input "*"
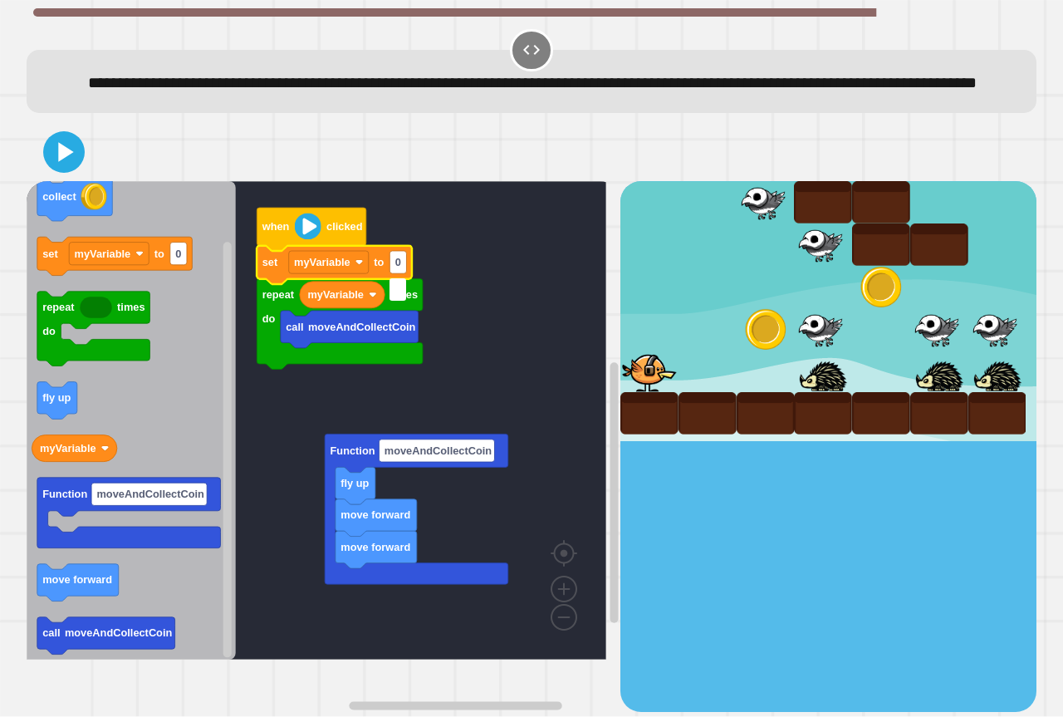
type input "*"
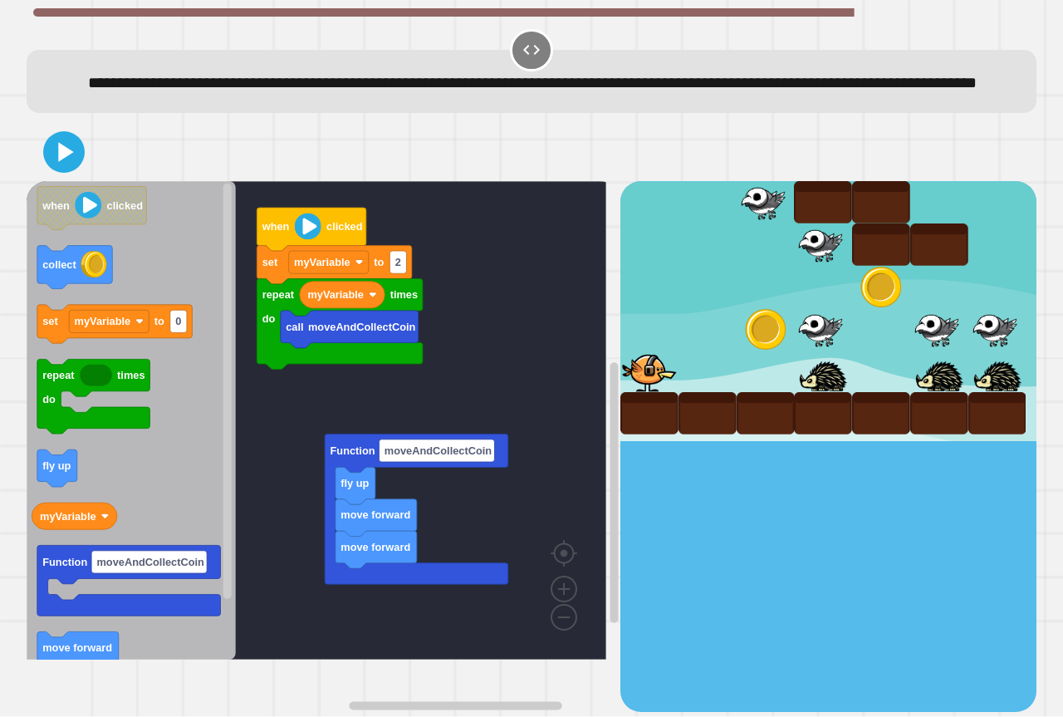
click at [257, 637] on div "Function moveAndCollectCoin fly up move forward move forward when clicked call …" at bounding box center [324, 446] width 594 height 530
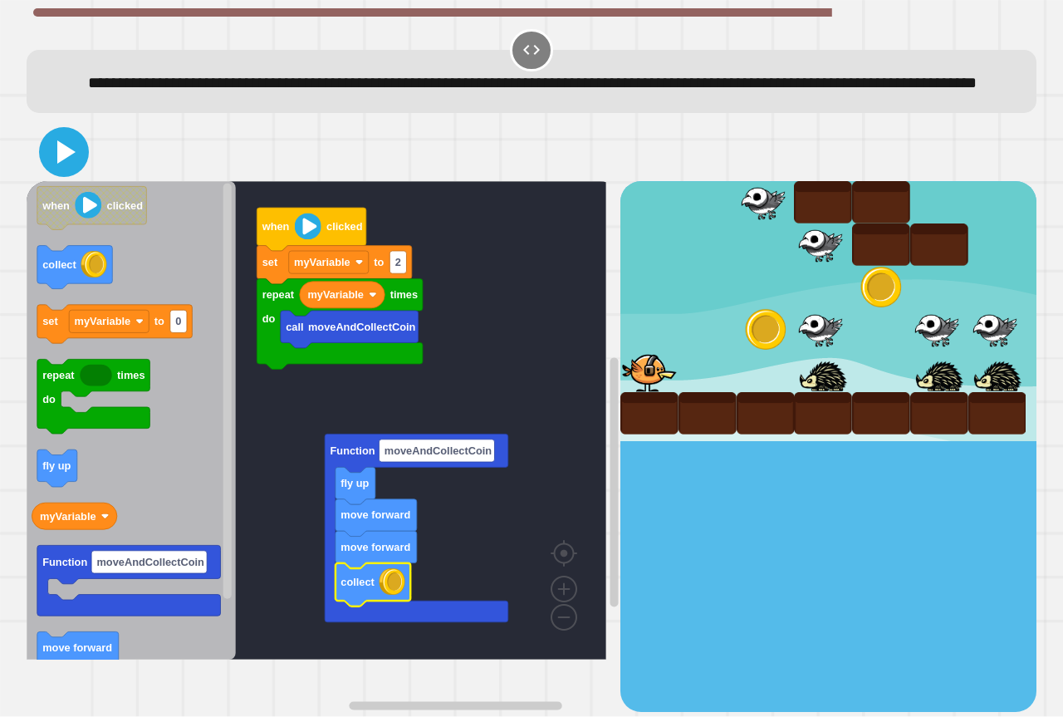
click at [57, 164] on icon at bounding box center [66, 151] width 18 height 23
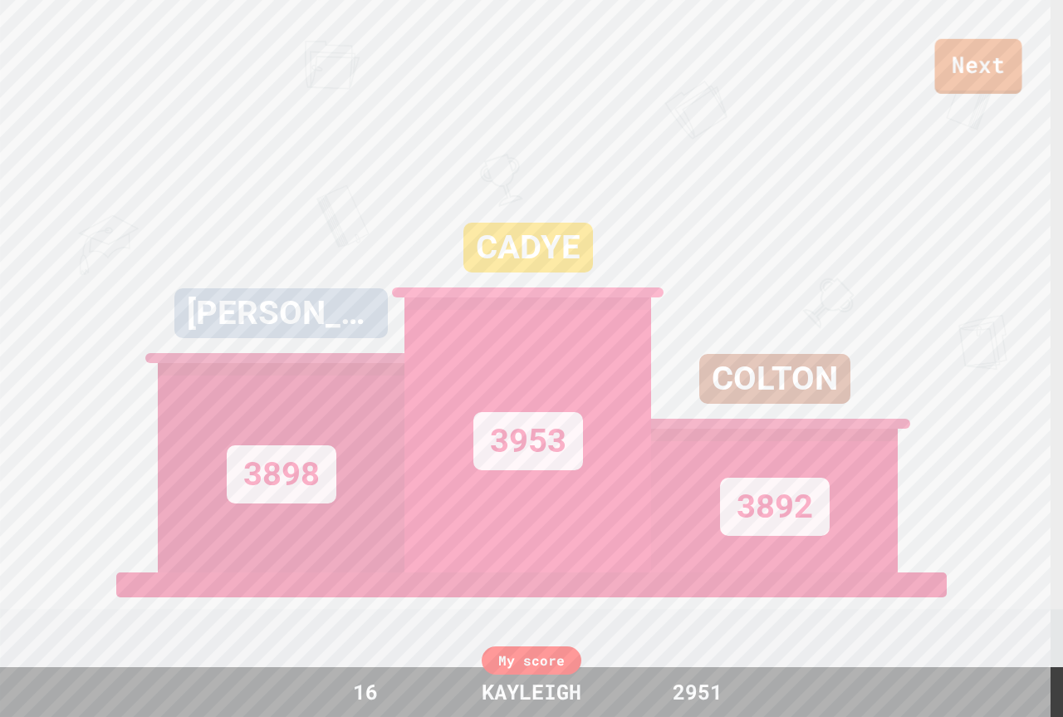
click at [1010, 64] on link "Next" at bounding box center [978, 66] width 87 height 55
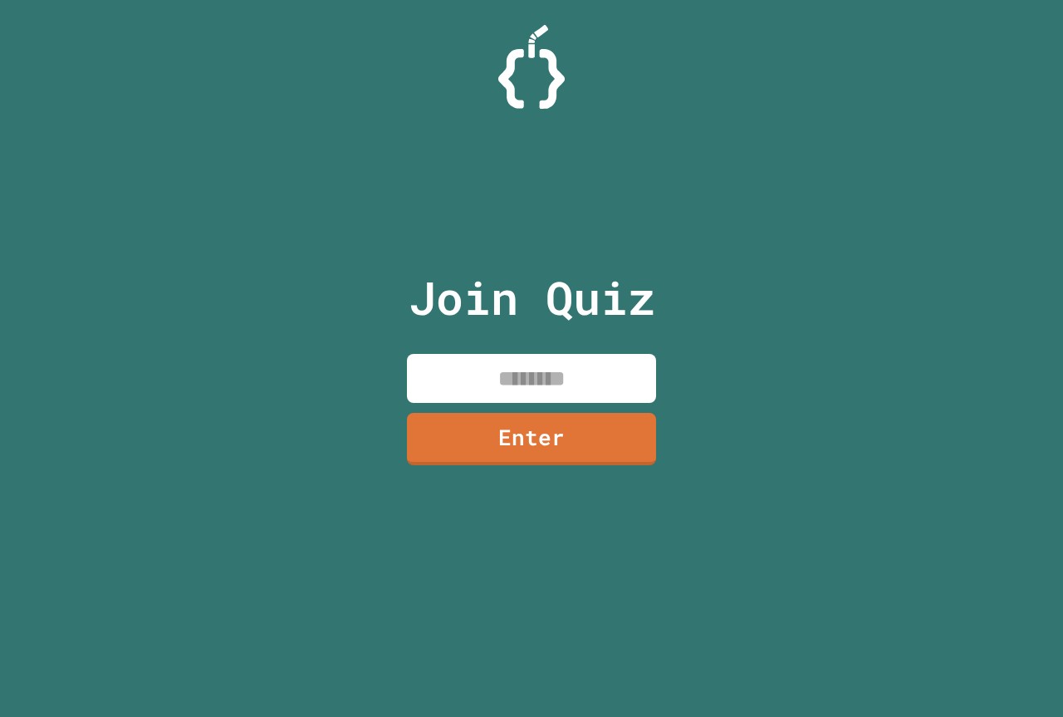
click at [608, 378] on input at bounding box center [531, 378] width 249 height 49
type input "********"
click at [561, 444] on link "Enter" at bounding box center [531, 436] width 249 height 55
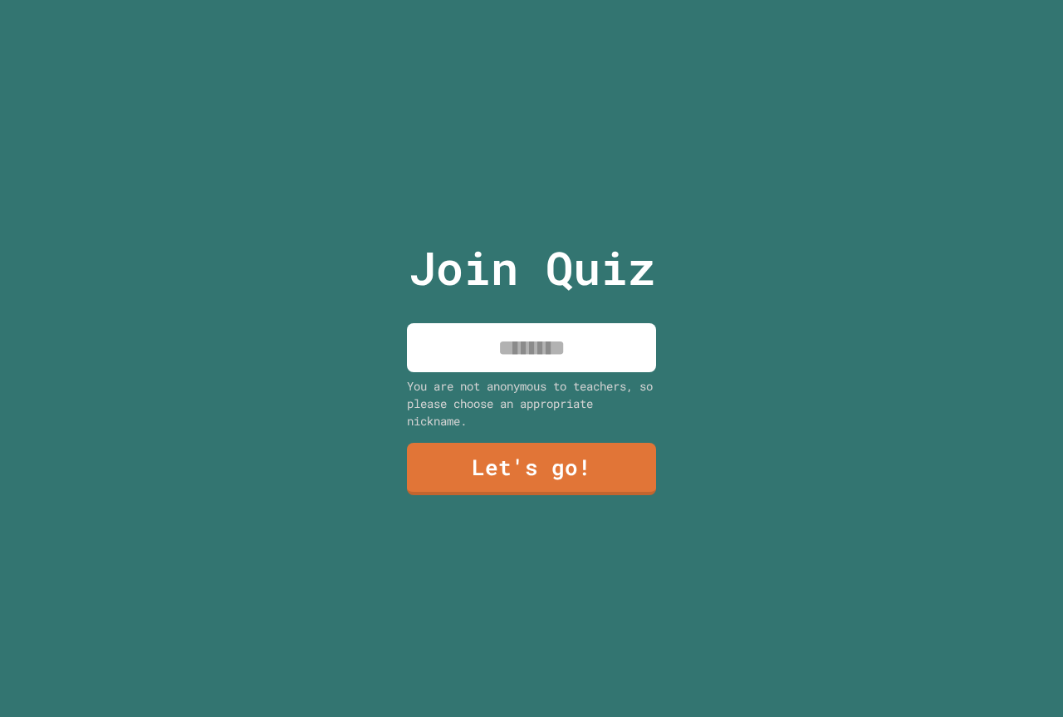
drag, startPoint x: 599, startPoint y: 350, endPoint x: 606, endPoint y: 380, distance: 30.6
click at [595, 345] on input at bounding box center [531, 347] width 249 height 49
type input "********"
click at [559, 467] on link "Let's go!" at bounding box center [531, 467] width 255 height 55
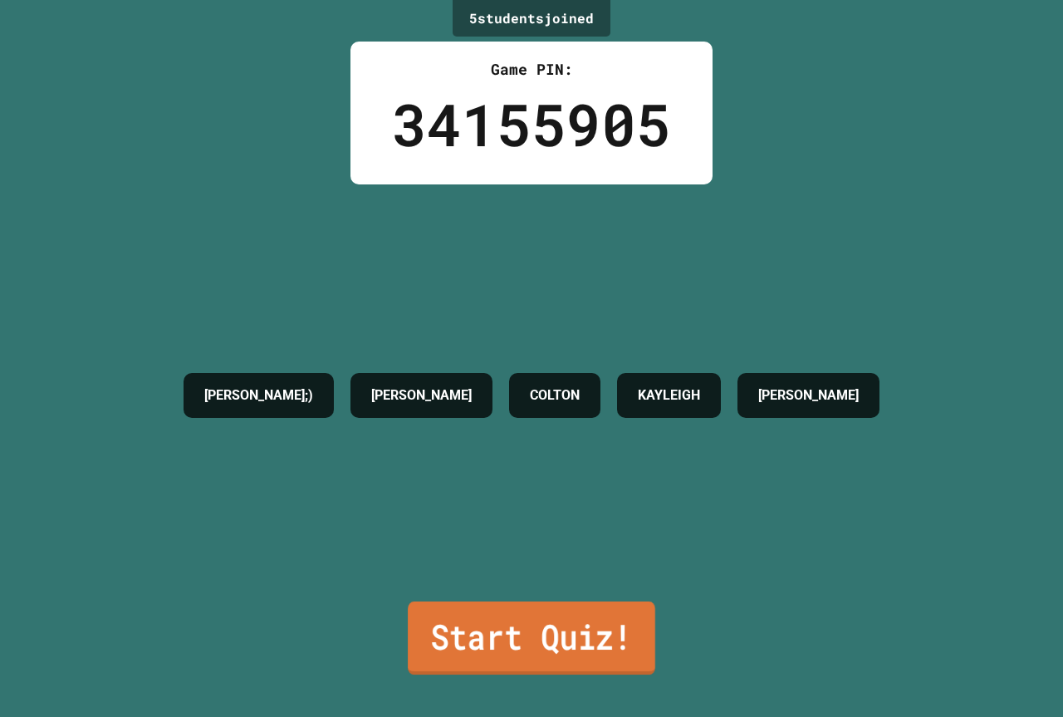
click at [569, 619] on link "Start Quiz!" at bounding box center [531, 637] width 247 height 73
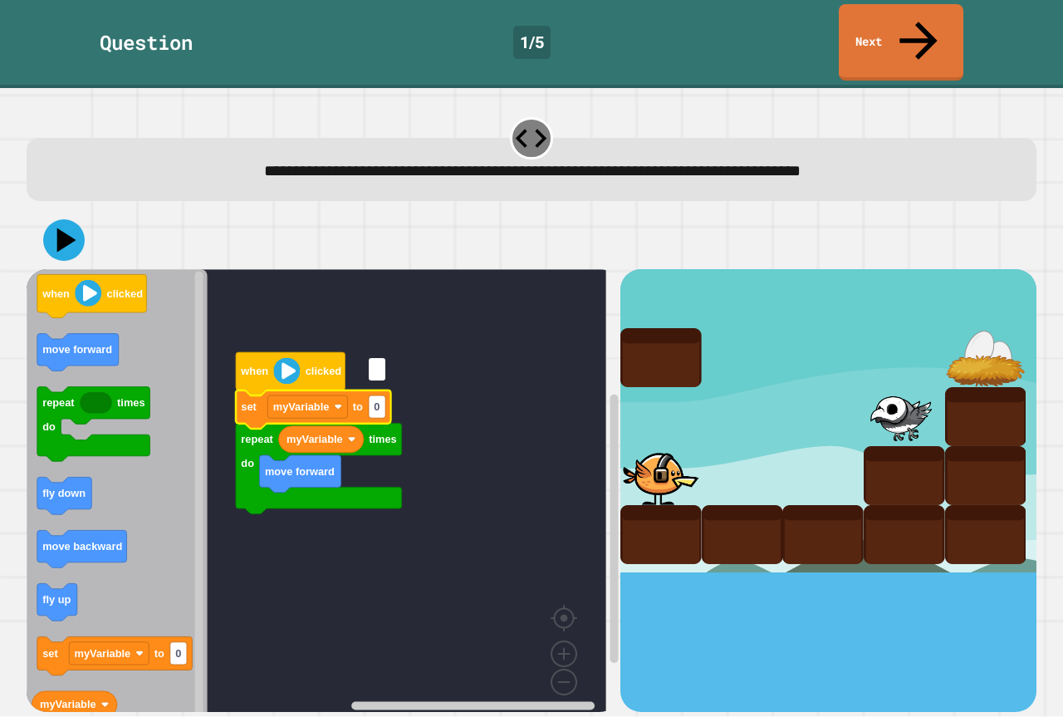
type input "*"
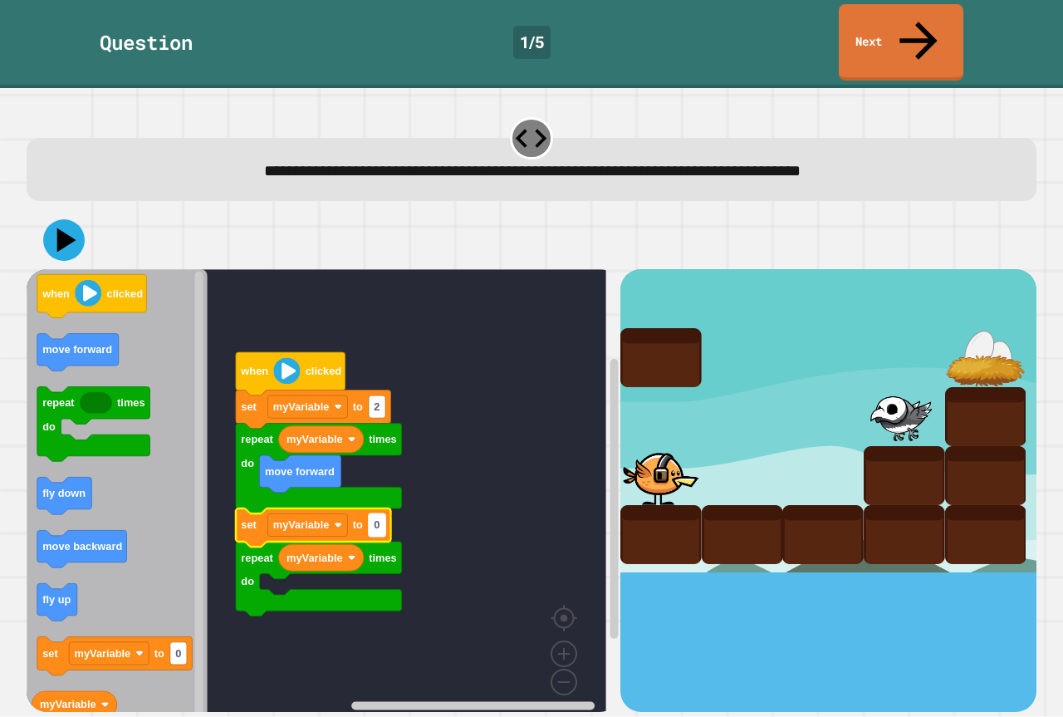
click at [384, 514] on rect "Blockly Workspace" at bounding box center [377, 525] width 17 height 22
type input "*"
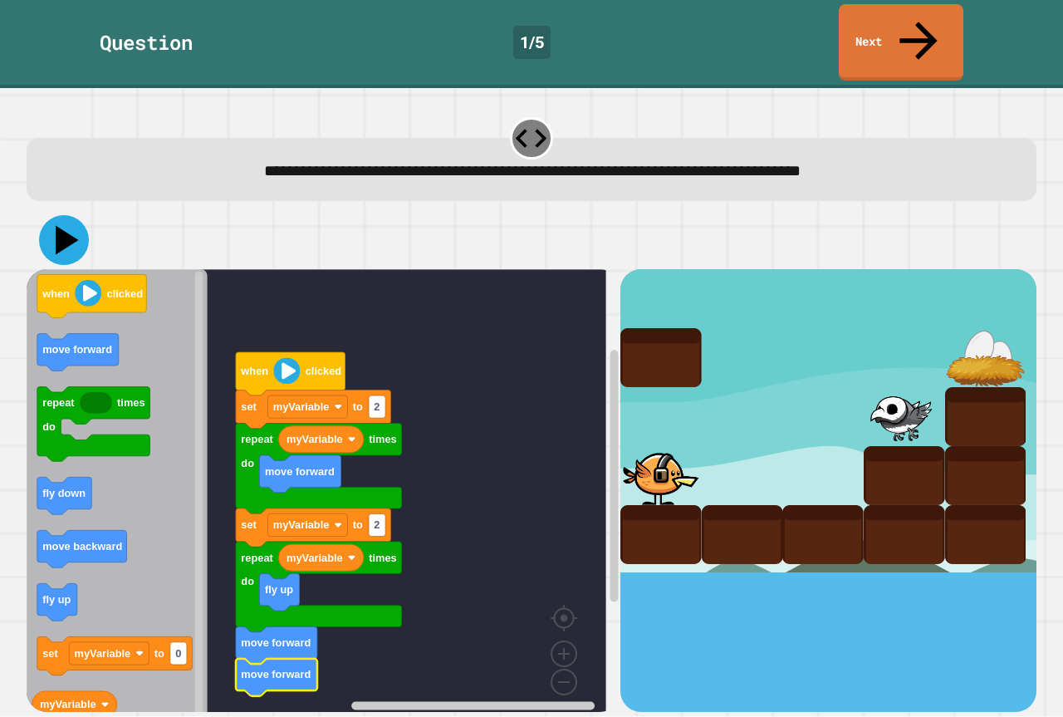
click at [66, 226] on icon at bounding box center [67, 240] width 23 height 29
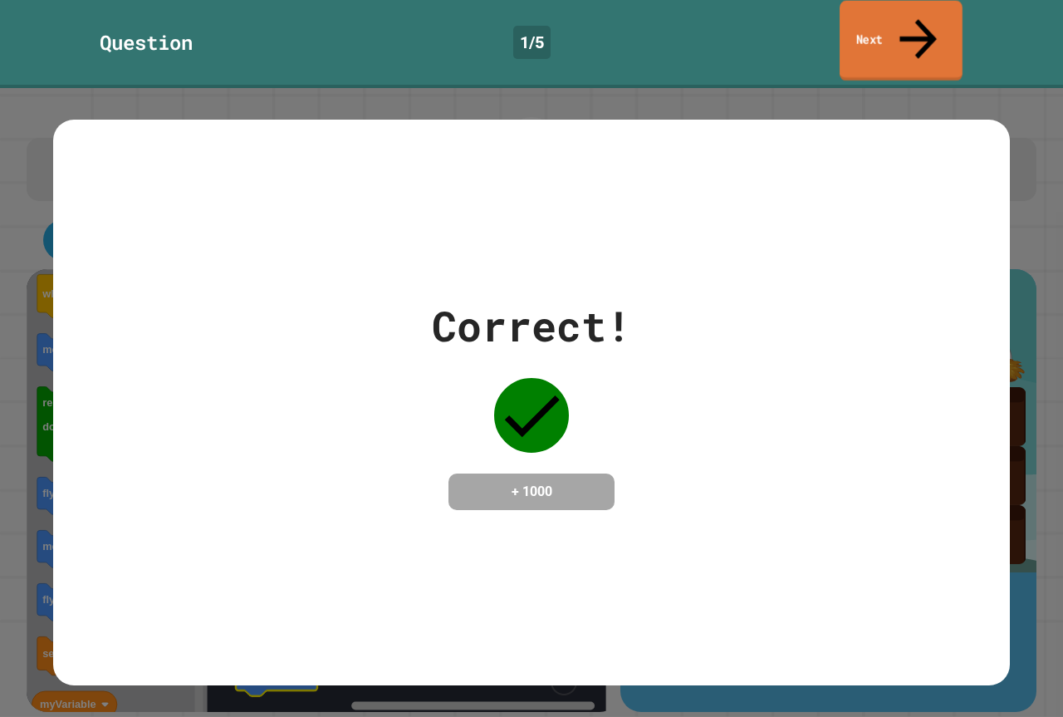
click at [865, 22] on link "Next" at bounding box center [900, 41] width 123 height 81
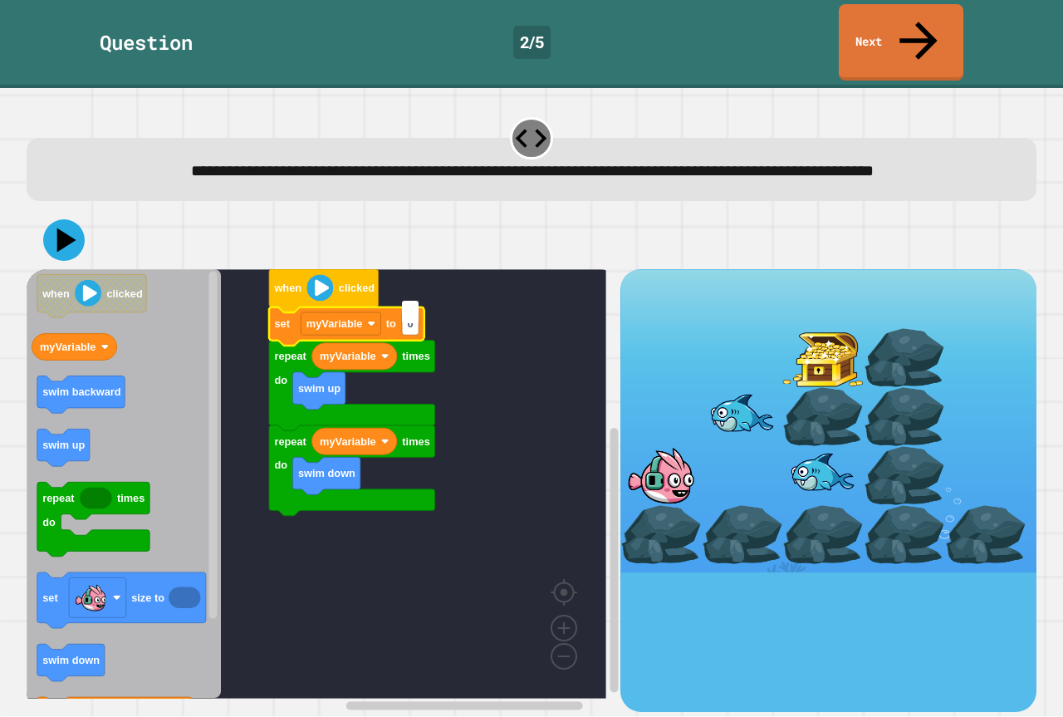
type input "*"
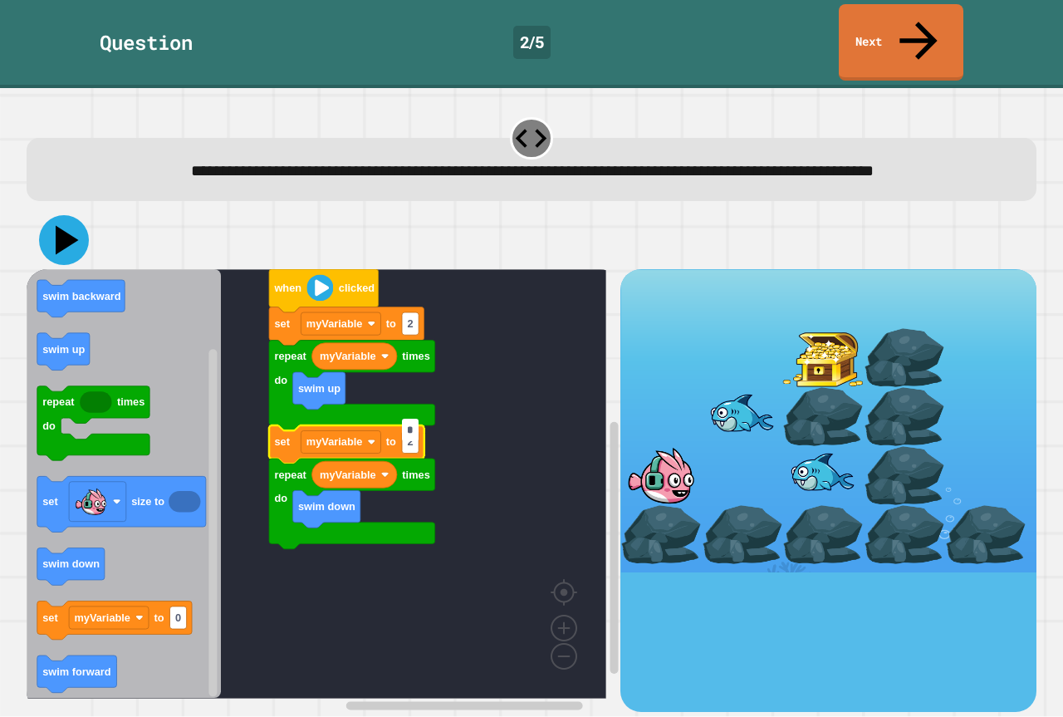
type input "*"
click at [61, 242] on icon at bounding box center [64, 240] width 50 height 50
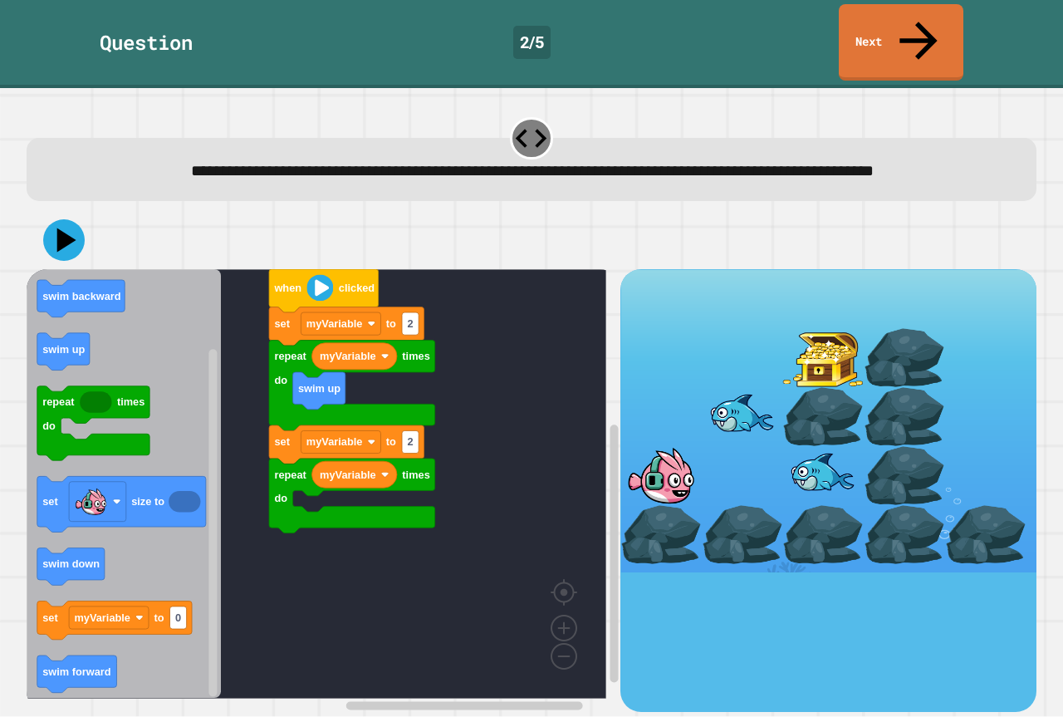
click at [306, 515] on div "when clicked set myVariable to 2 repeat times do myVariable swim up set myVaria…" at bounding box center [324, 490] width 594 height 442
click at [66, 249] on div at bounding box center [532, 240] width 1010 height 58
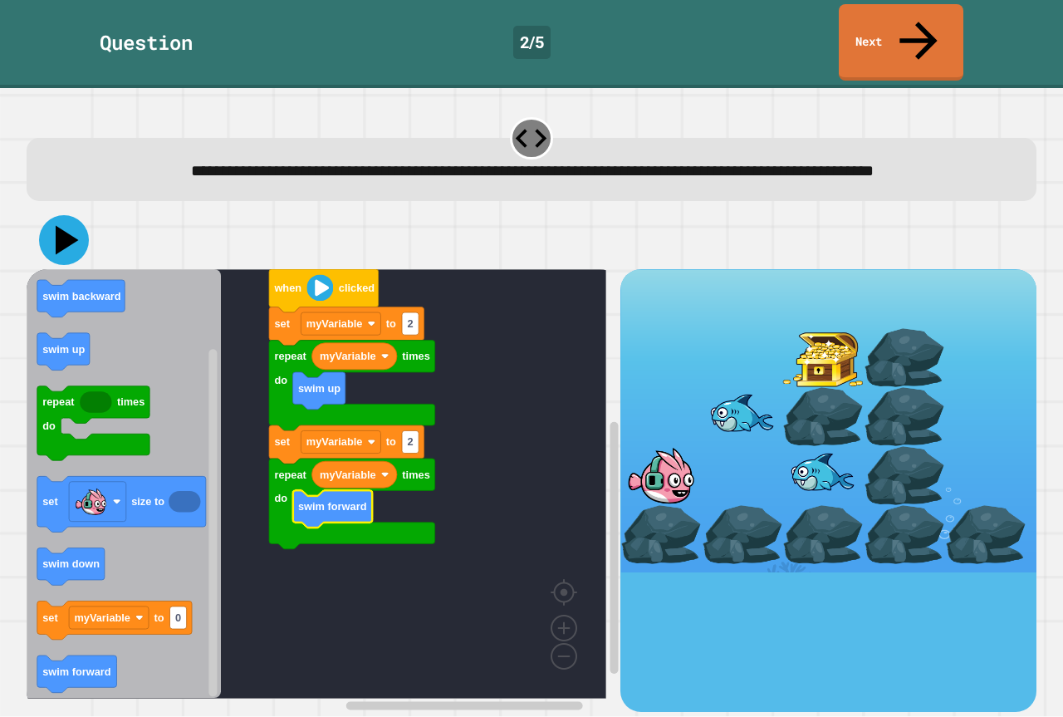
click at [61, 241] on icon at bounding box center [64, 240] width 50 height 50
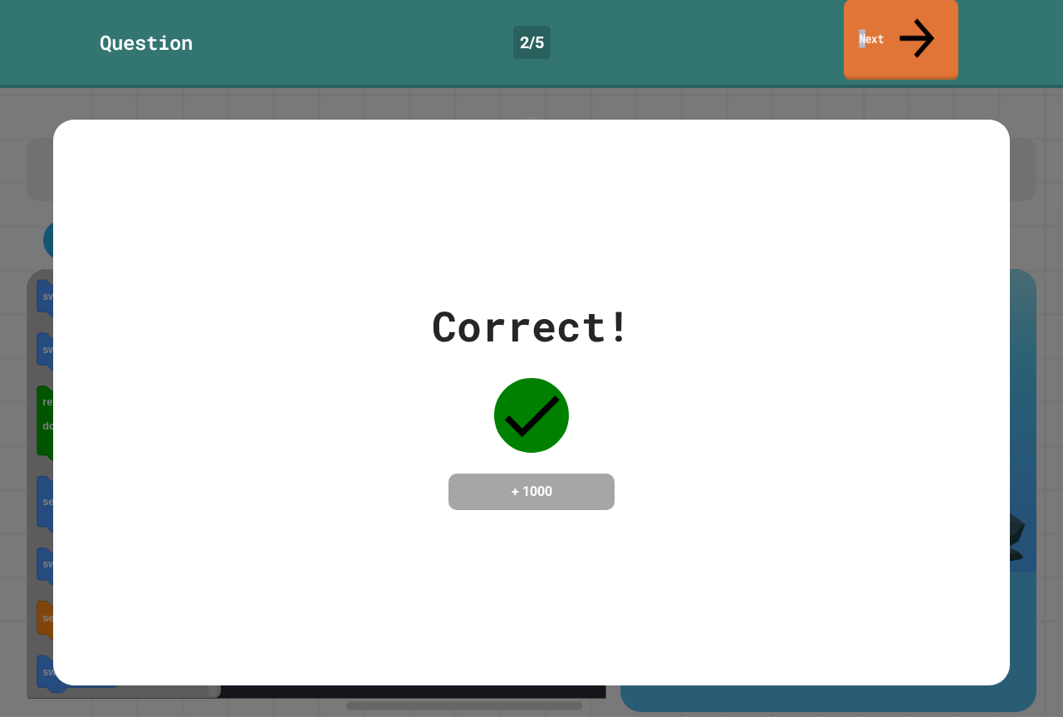
click at [880, 7] on link "Next" at bounding box center [901, 40] width 115 height 81
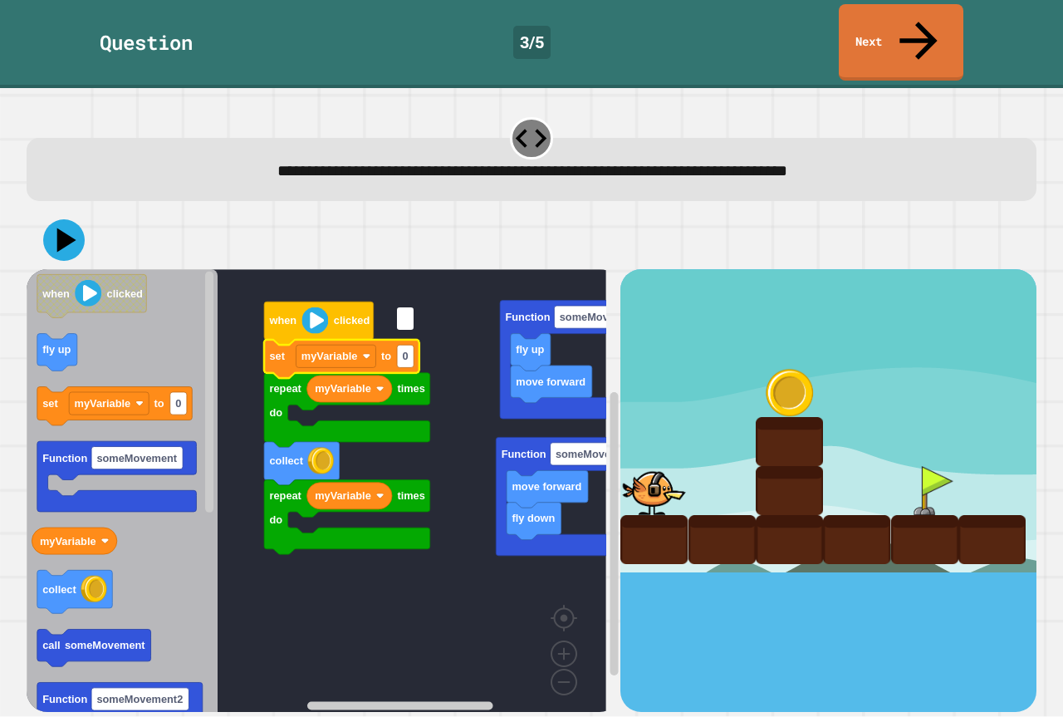
type input "*"
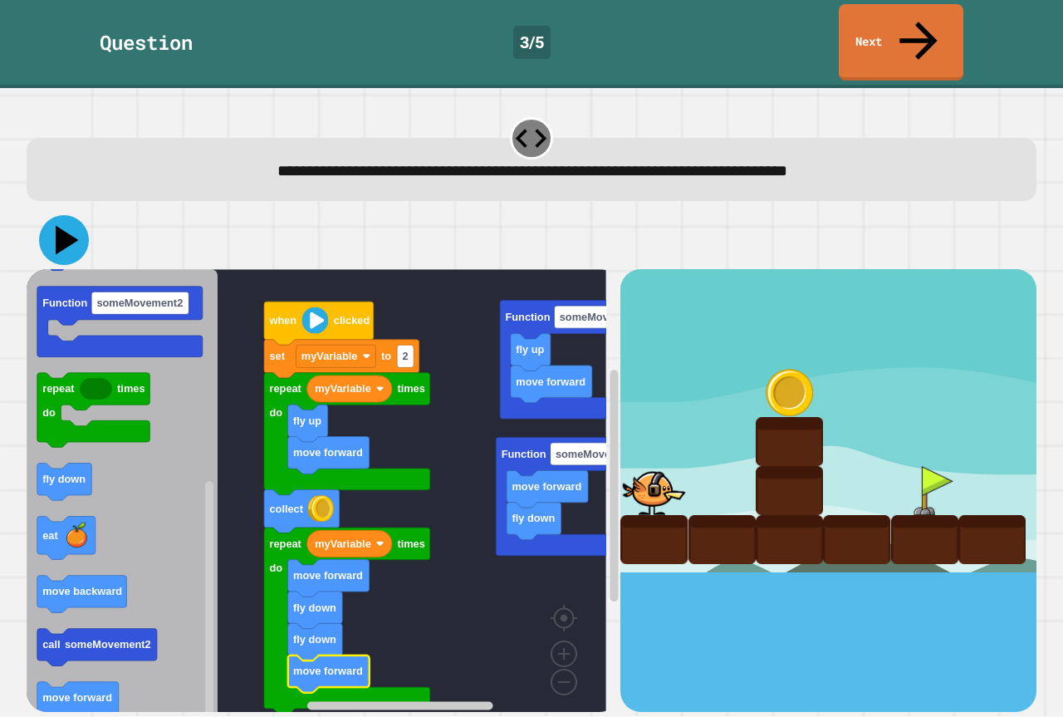
click at [57, 226] on icon at bounding box center [67, 240] width 23 height 29
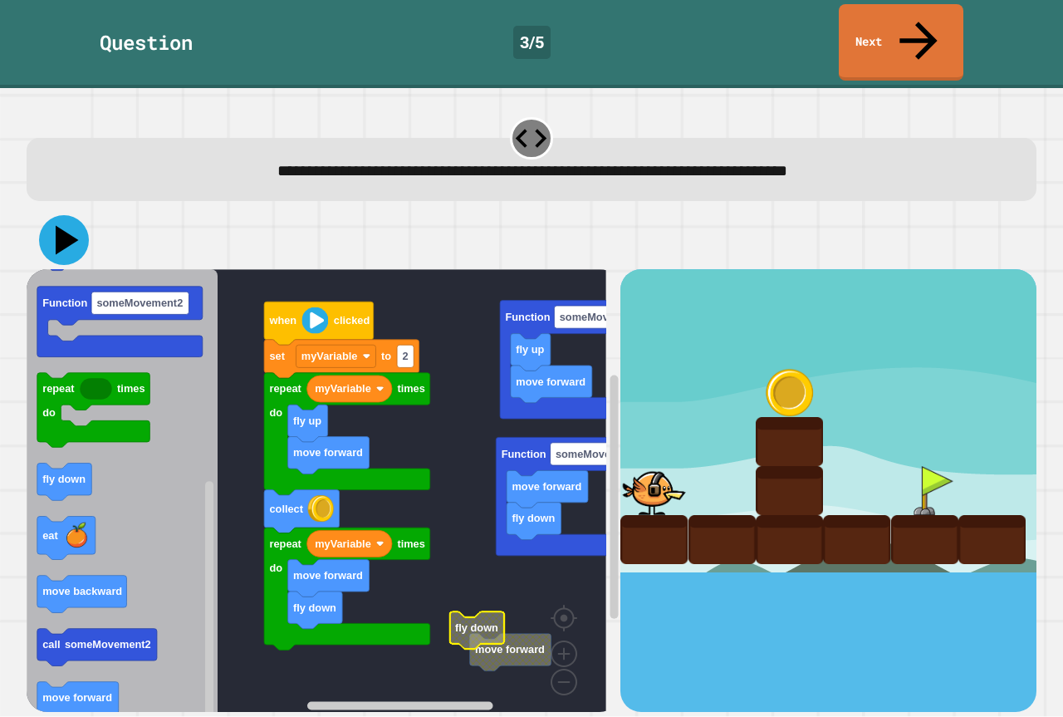
drag, startPoint x: 61, startPoint y: 198, endPoint x: 68, endPoint y: 232, distance: 34.7
click at [61, 226] on icon at bounding box center [67, 240] width 23 height 29
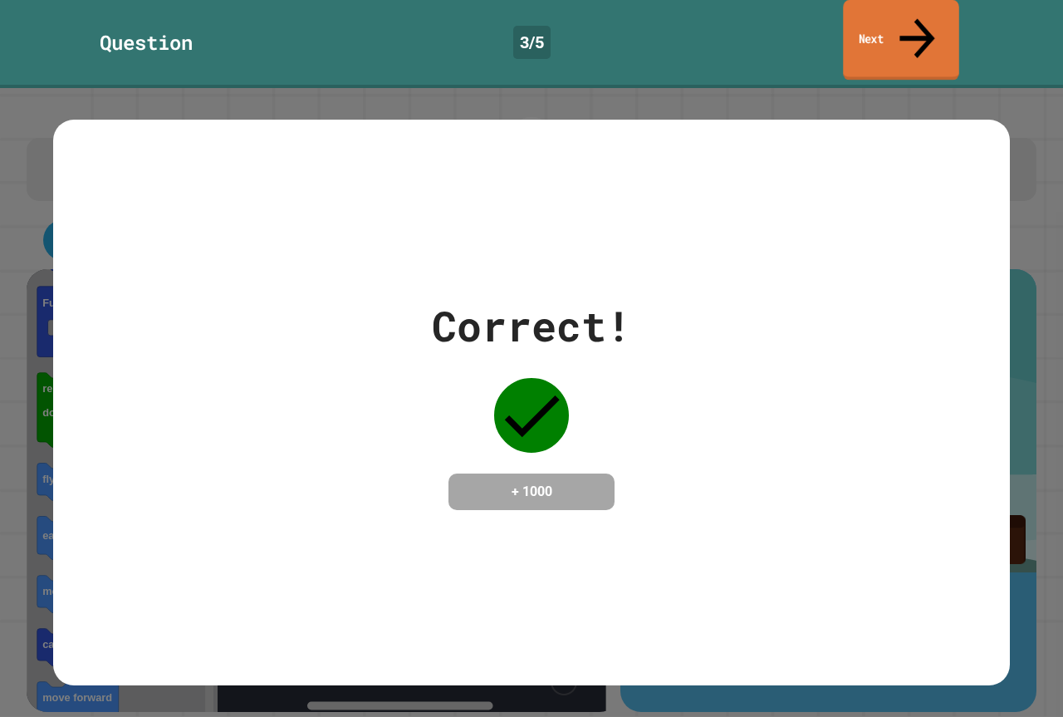
click at [864, 32] on link "Next" at bounding box center [900, 40] width 115 height 81
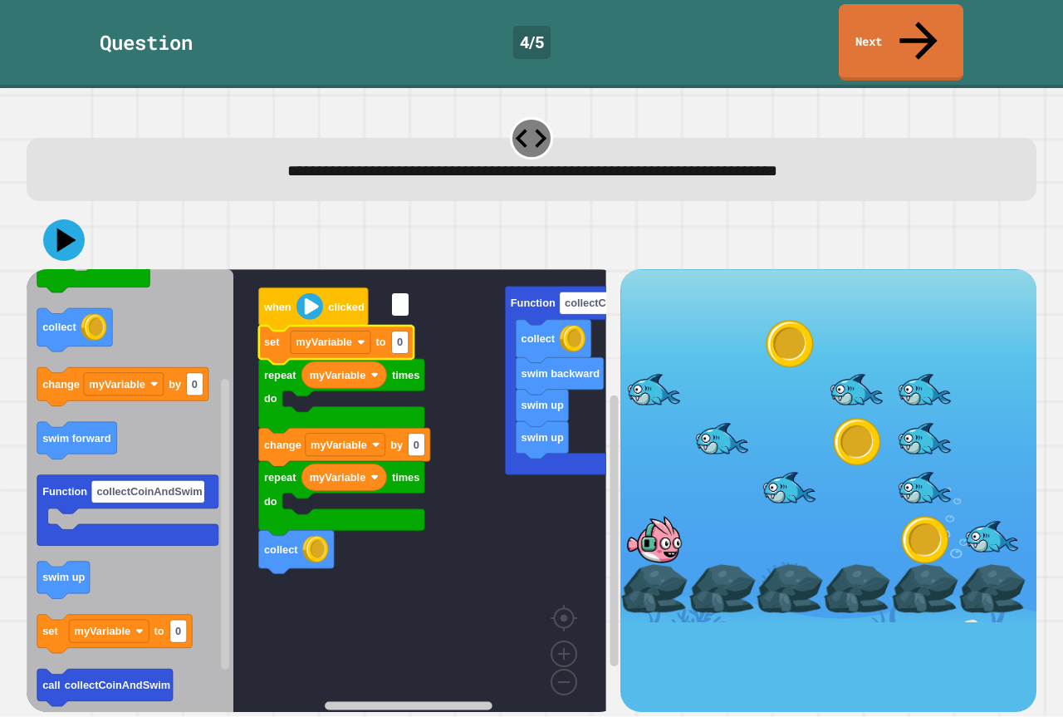
type input "*"
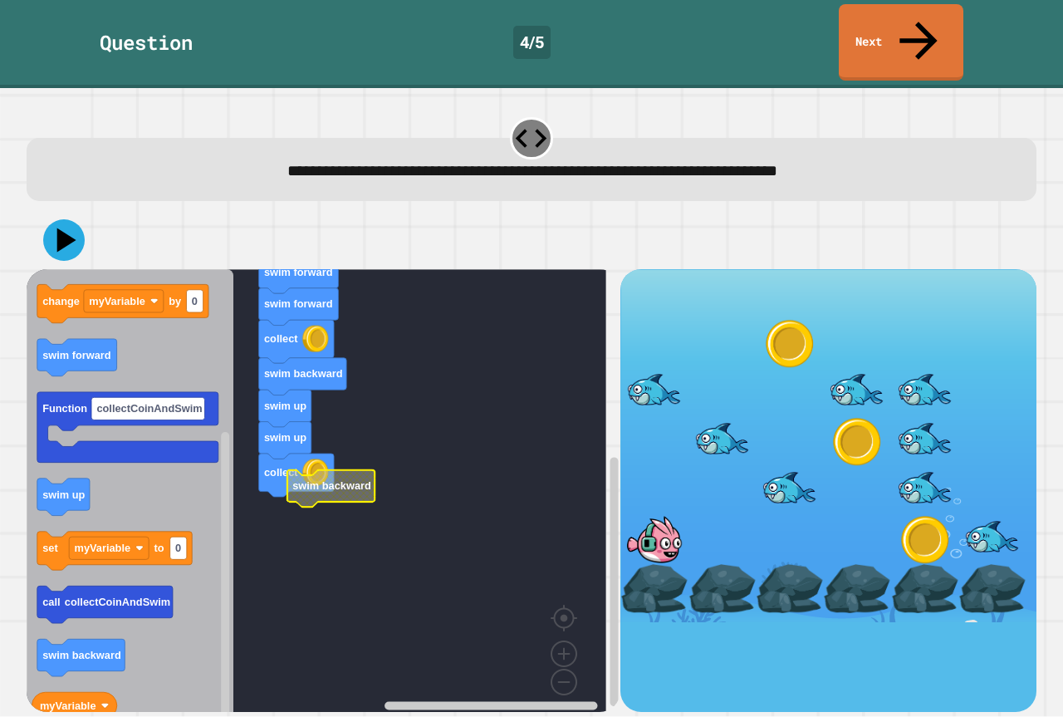
click at [289, 472] on rect "Blockly Workspace" at bounding box center [317, 496] width 580 height 455
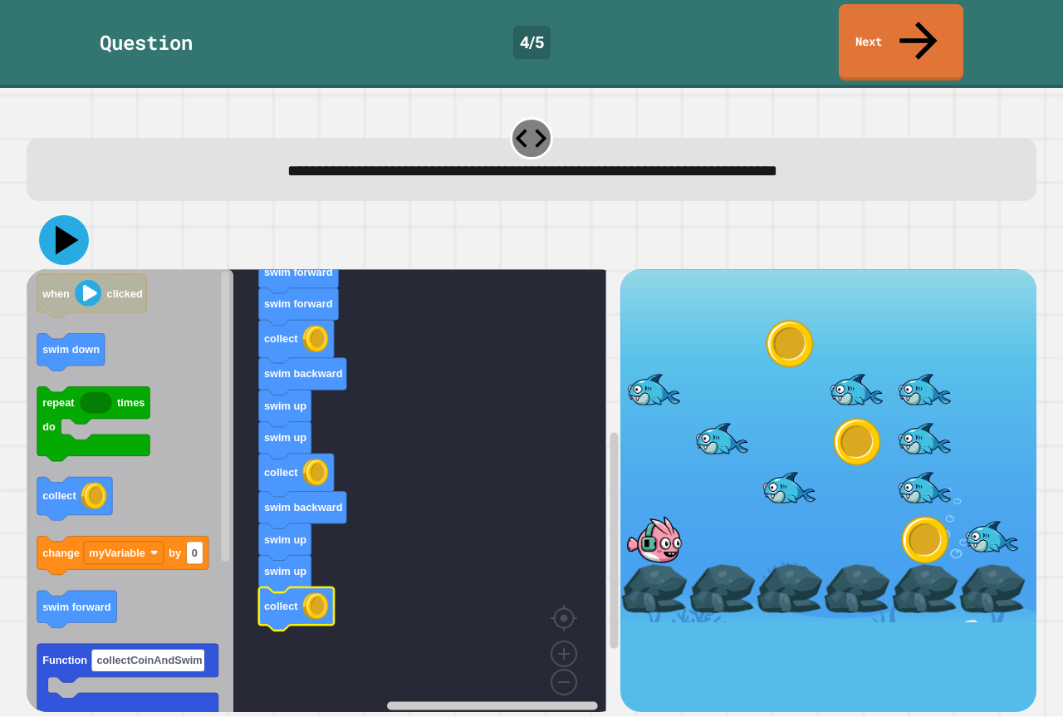
click at [55, 215] on icon at bounding box center [64, 240] width 50 height 50
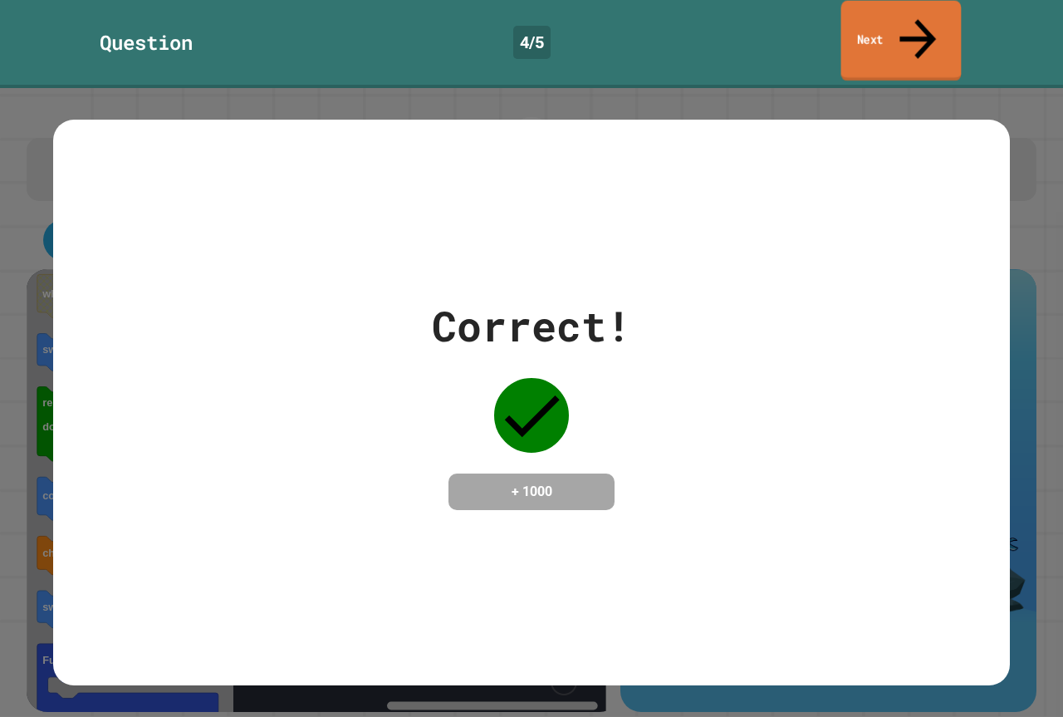
click at [874, 27] on link "Next" at bounding box center [901, 41] width 120 height 81
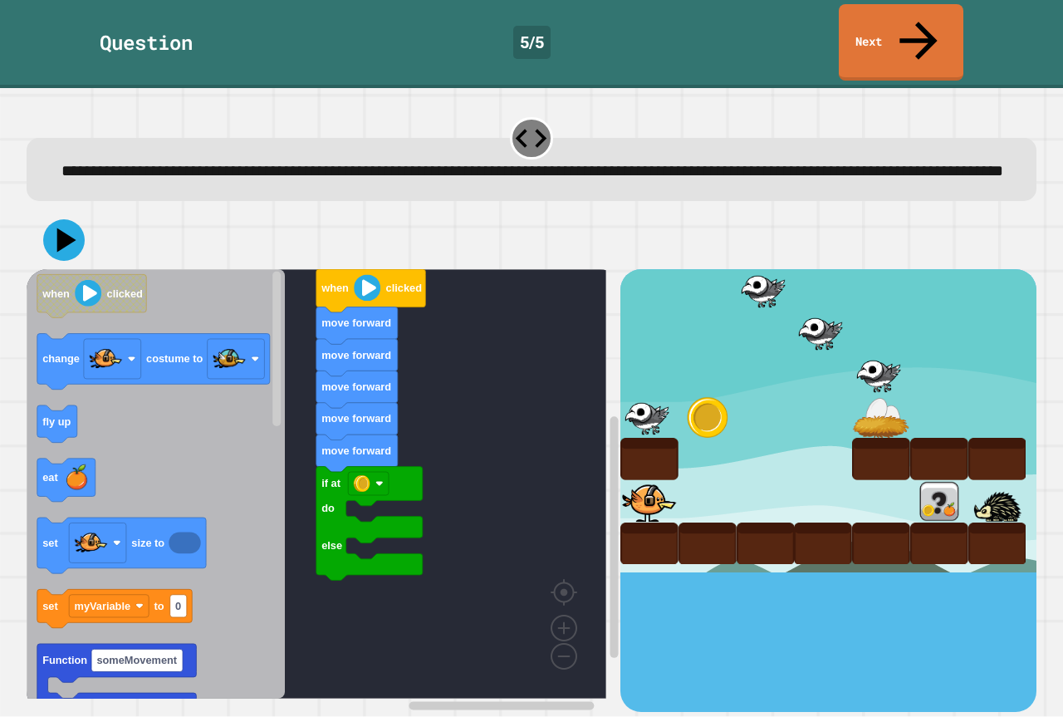
click at [326, 579] on div "when clicked move forward move forward move forward move forward move forward i…" at bounding box center [324, 490] width 594 height 442
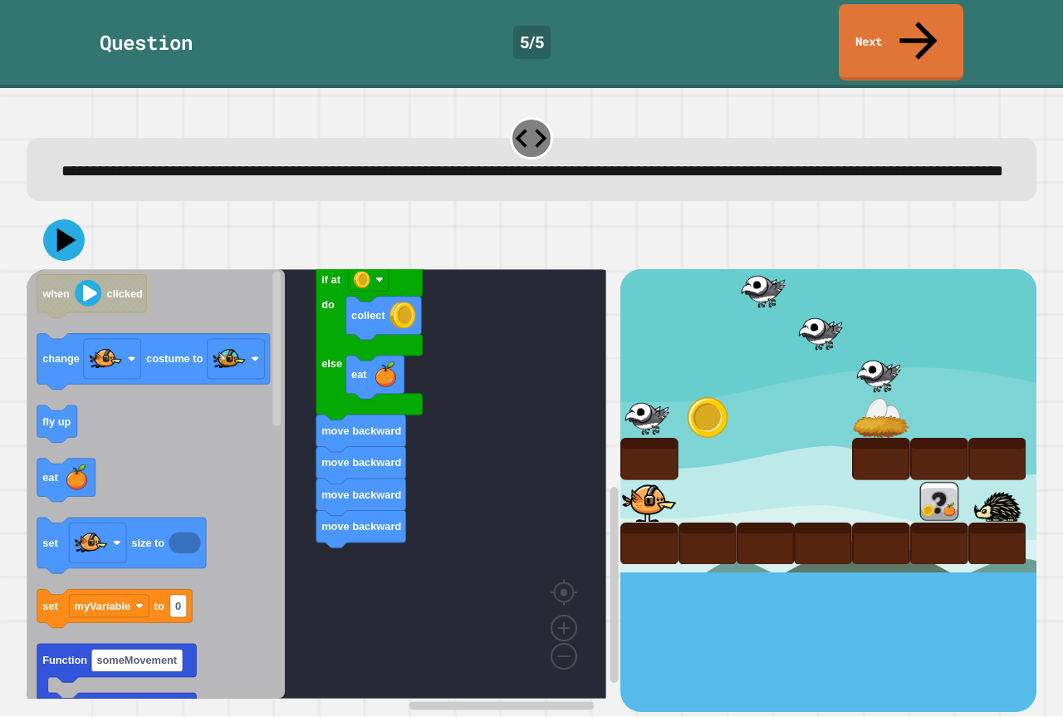
click at [296, 572] on div "when clicked move forward move forward move forward move forward move forward i…" at bounding box center [324, 490] width 594 height 442
click at [137, 472] on icon "Blockly Workspace" at bounding box center [156, 483] width 258 height 429
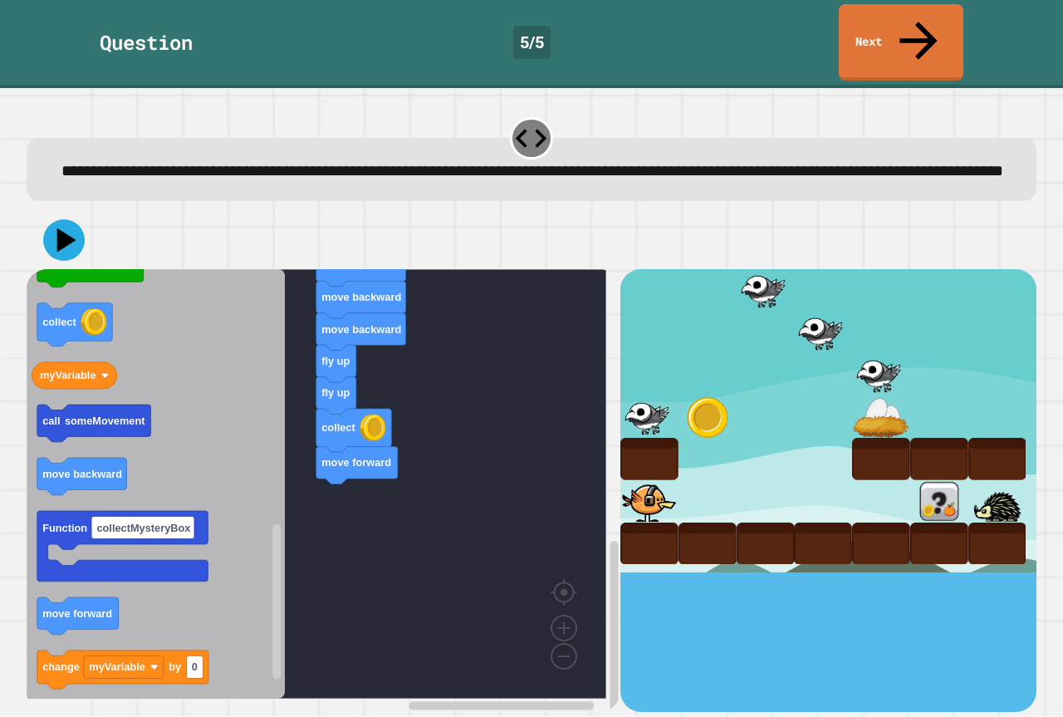
click at [267, 463] on icon "when clicked change costume to fly up eat set size to set myVariable to 0 Funct…" at bounding box center [156, 483] width 258 height 429
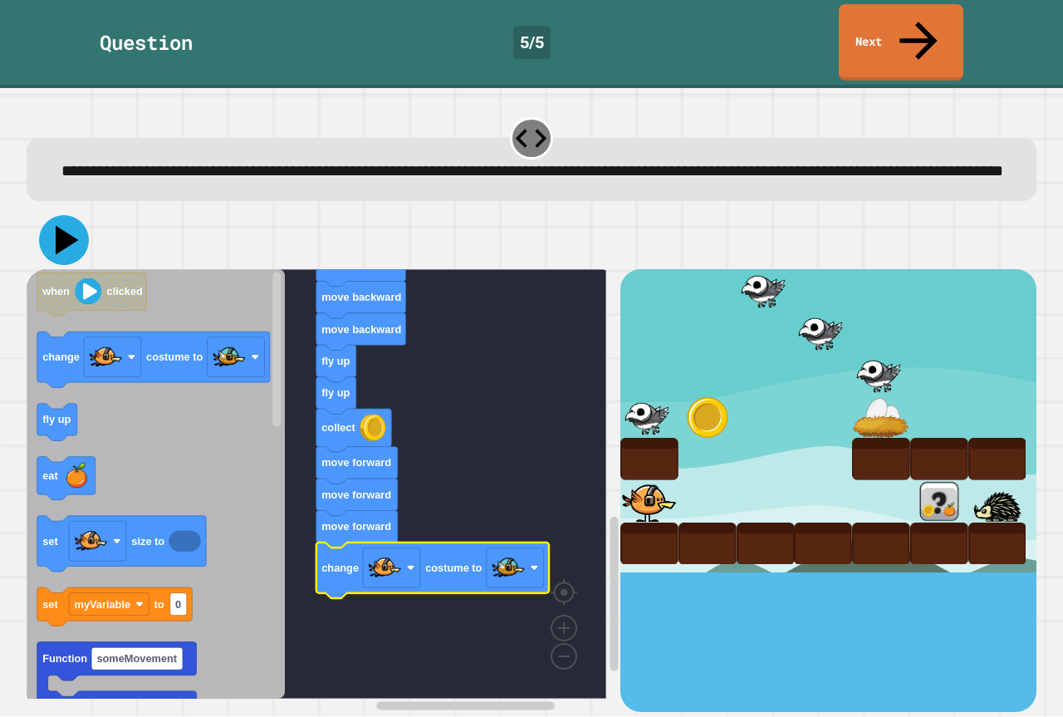
click at [56, 240] on icon at bounding box center [64, 240] width 50 height 50
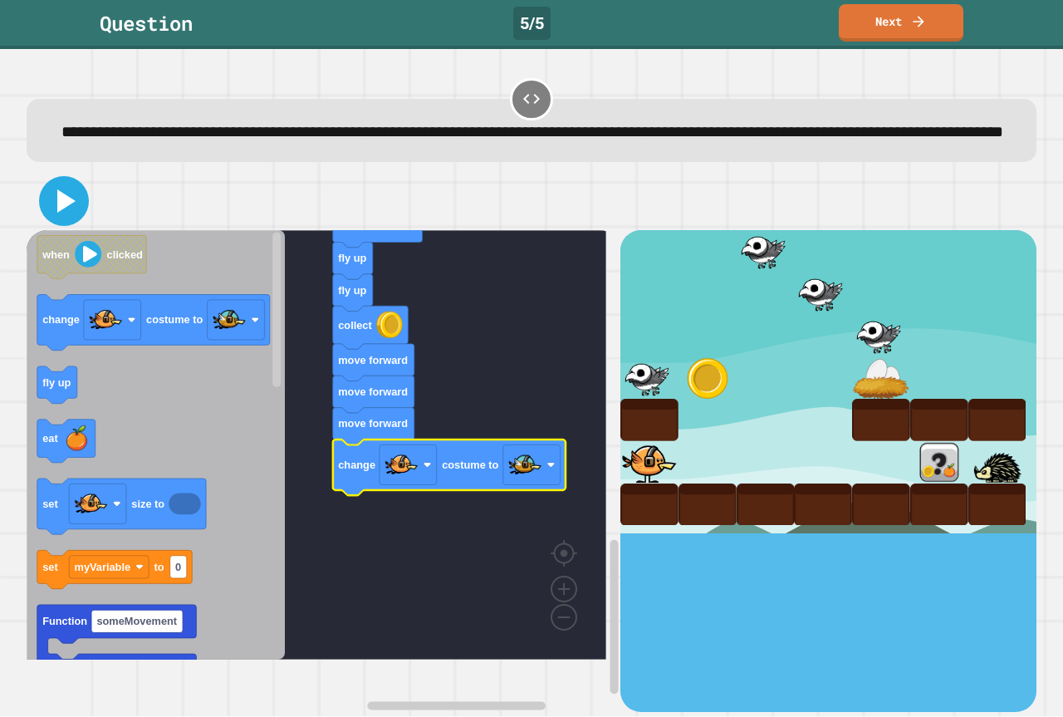
click at [79, 221] on icon at bounding box center [64, 201] width 40 height 40
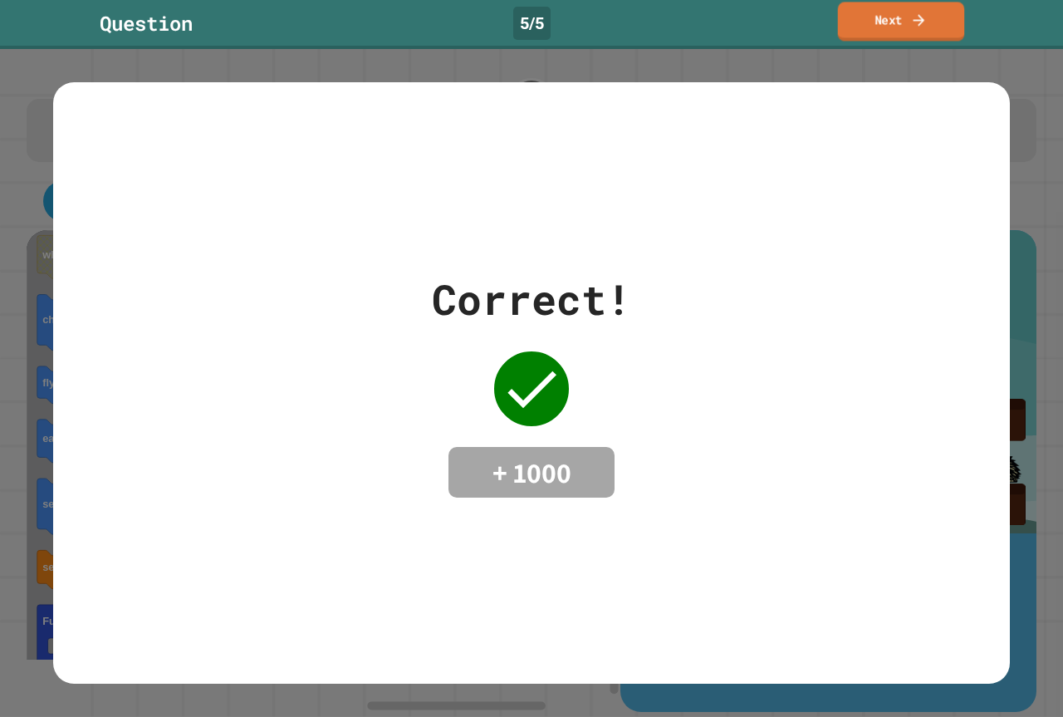
click at [873, 22] on link "Next" at bounding box center [901, 21] width 127 height 39
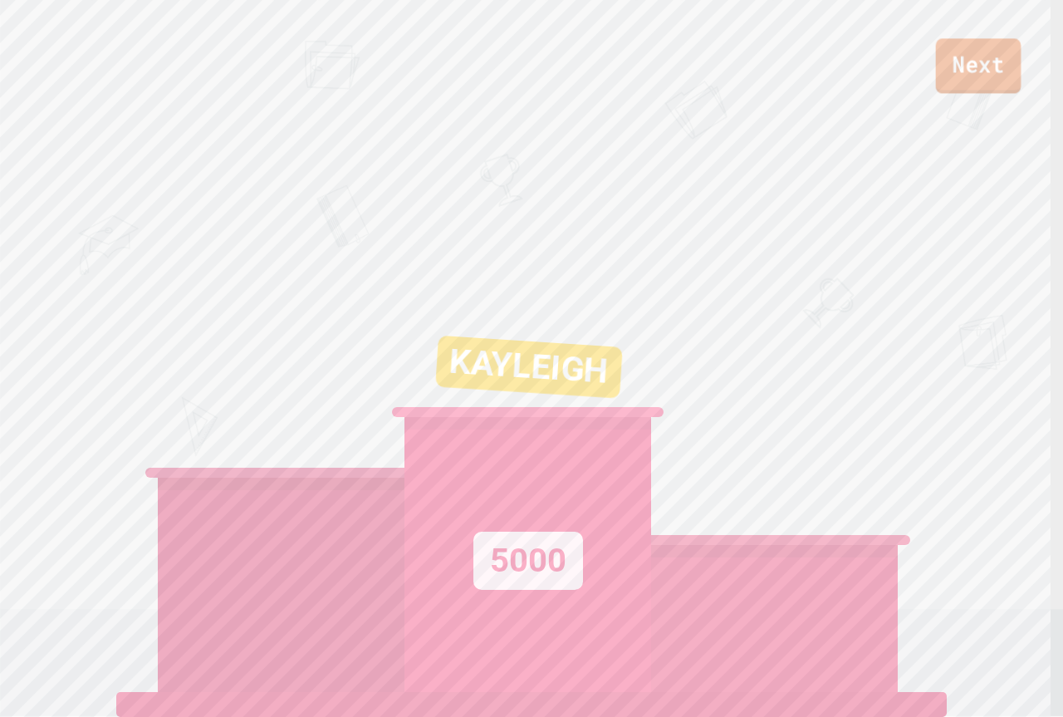
click at [952, 77] on link "Next" at bounding box center [979, 65] width 86 height 55
